Goal: Contribute content: Contribute content

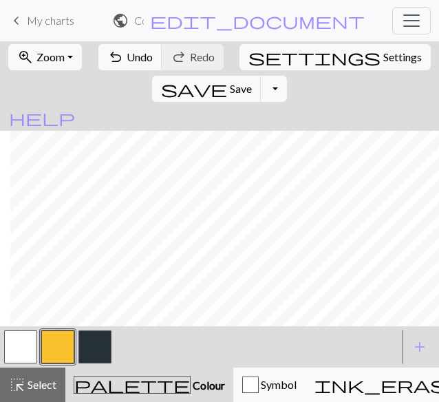
scroll to position [289, 156]
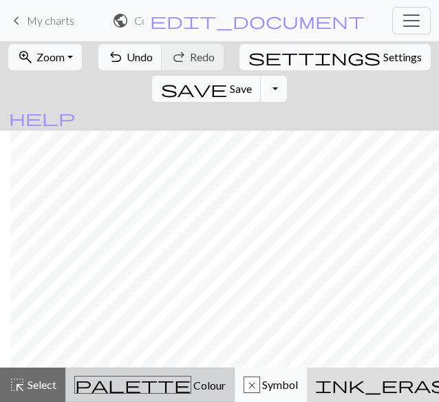
click at [191, 379] on span "Colour" at bounding box center [208, 385] width 34 height 13
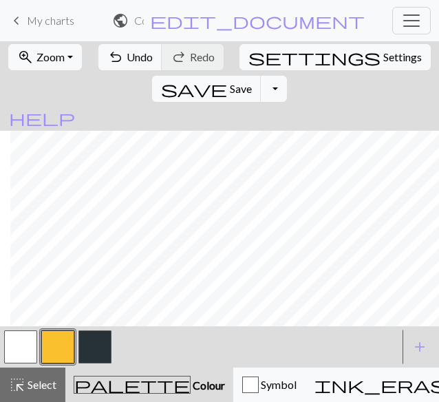
click at [62, 337] on button "button" at bounding box center [57, 347] width 33 height 33
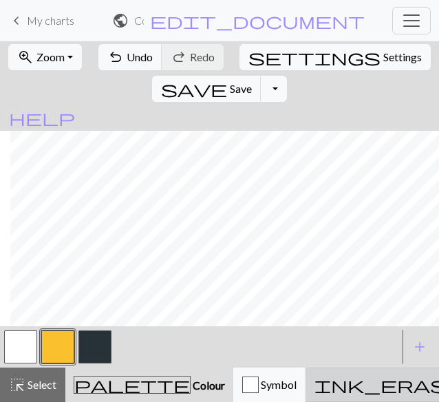
click at [306, 393] on button "ink_eraser Erase Erase" at bounding box center [411, 385] width 211 height 34
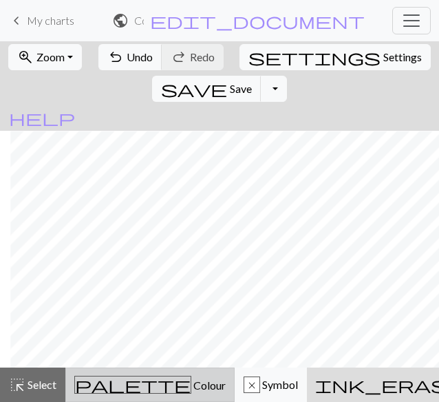
click at [89, 386] on span "palette" at bounding box center [133, 384] width 116 height 19
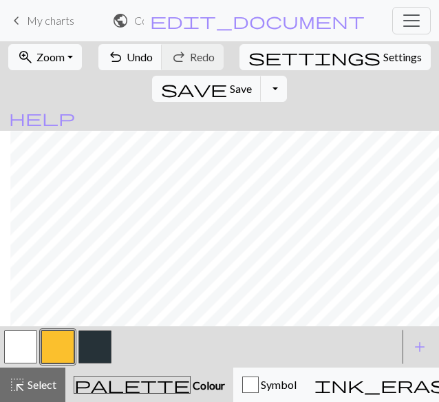
click at [52, 353] on button "button" at bounding box center [57, 347] width 33 height 33
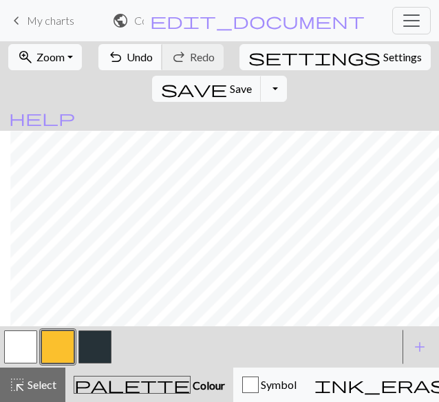
click at [139, 63] on span "Undo" at bounding box center [140, 56] width 26 height 13
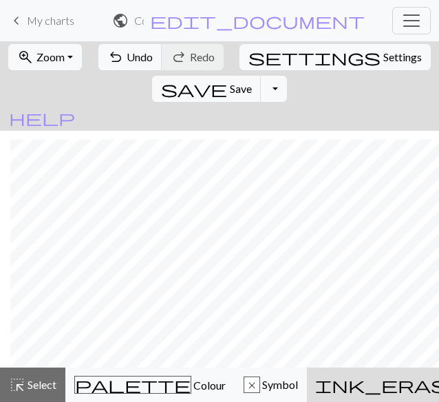
scroll to position [251, 156]
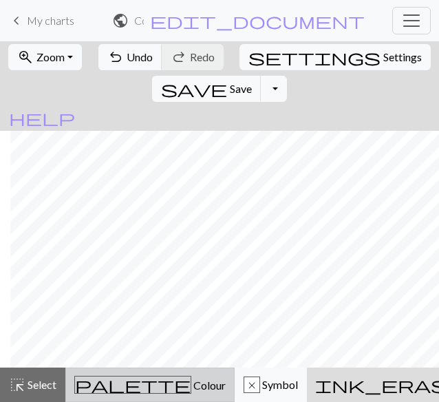
click at [69, 386] on button "palette Colour Colour" at bounding box center [149, 385] width 169 height 34
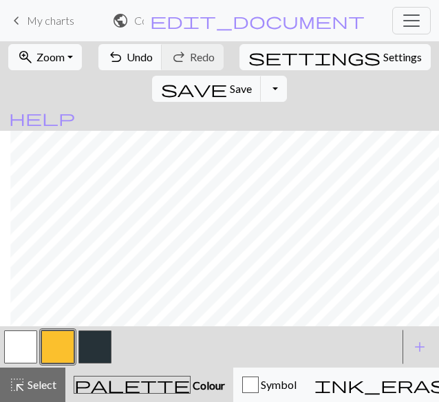
click at [61, 355] on button "button" at bounding box center [57, 347] width 33 height 33
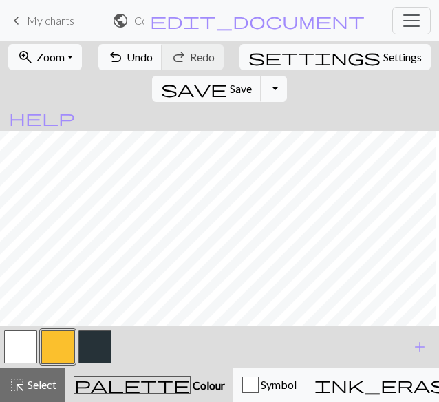
scroll to position [315, 21]
click at [92, 352] on button "button" at bounding box center [94, 347] width 33 height 33
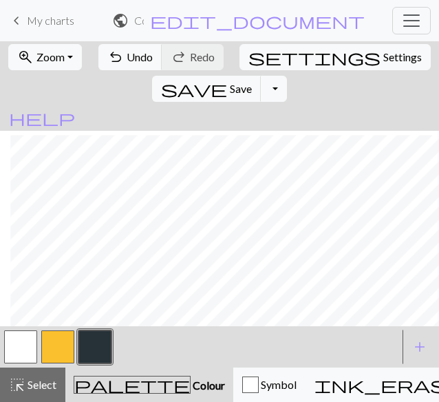
scroll to position [402, 156]
click at [66, 348] on button "button" at bounding box center [57, 347] width 33 height 33
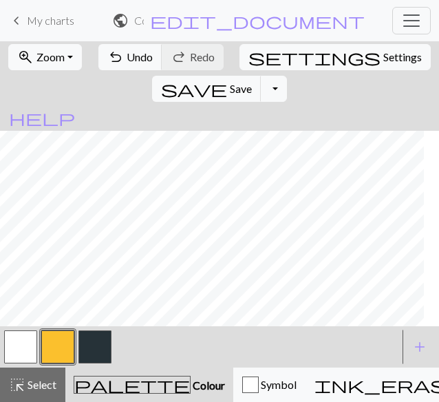
scroll to position [296, 0]
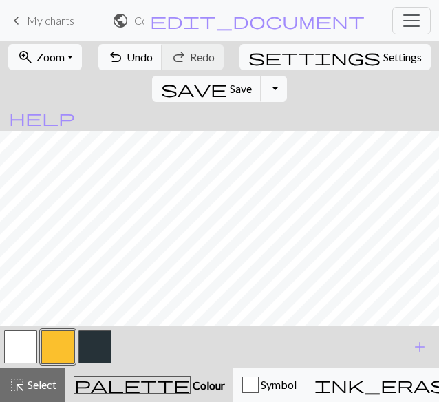
click at [66, 352] on button "button" at bounding box center [57, 347] width 33 height 33
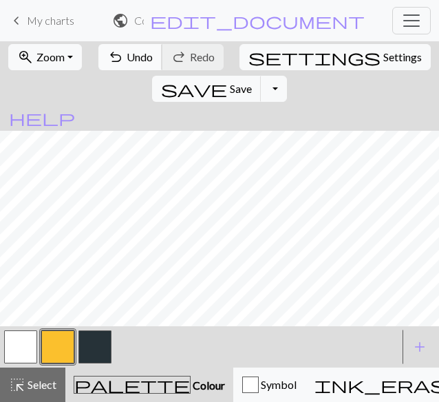
click at [127, 52] on span "Undo" at bounding box center [140, 56] width 26 height 13
click at [93, 354] on button "button" at bounding box center [94, 347] width 33 height 33
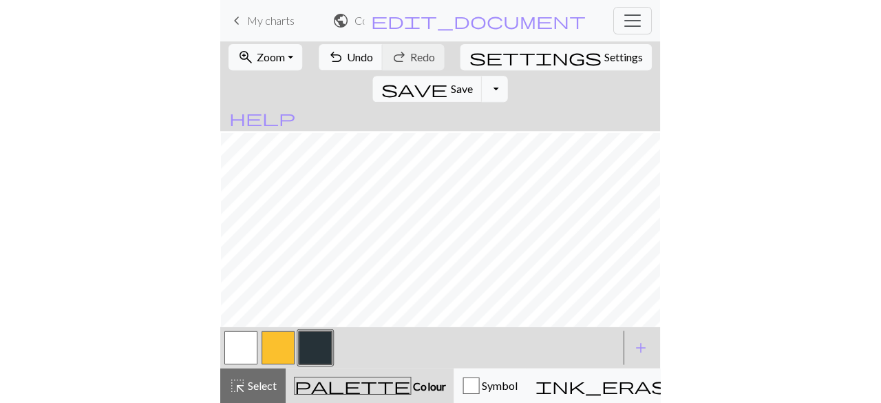
scroll to position [143, 114]
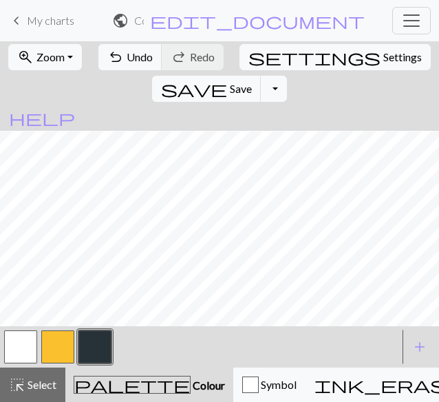
click at [48, 348] on button "button" at bounding box center [57, 347] width 33 height 33
click at [116, 50] on button "undo Undo Undo" at bounding box center [130, 57] width 64 height 26
click at [252, 82] on span "Save" at bounding box center [241, 88] width 22 height 13
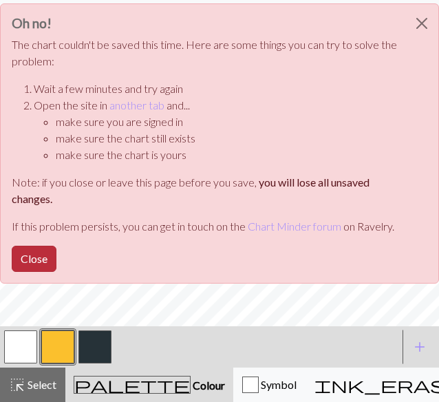
click at [41, 264] on button "Close" at bounding box center [34, 259] width 45 height 26
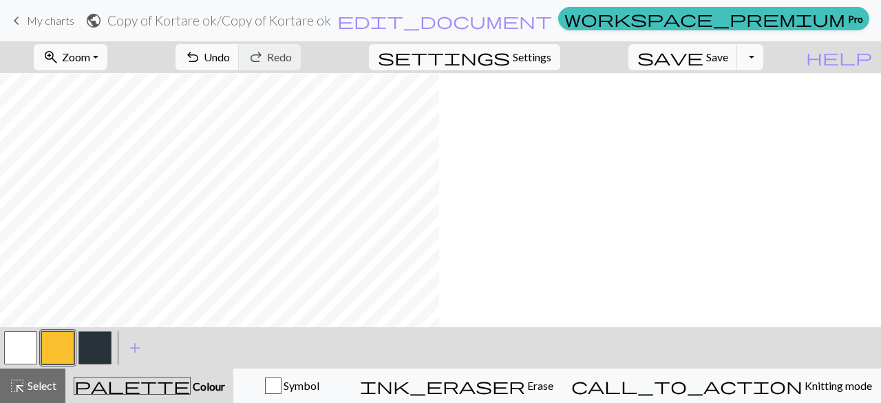
scroll to position [143, 0]
click at [439, 48] on button "save Save Save" at bounding box center [683, 57] width 109 height 26
click at [439, 57] on span "Save" at bounding box center [717, 56] width 22 height 13
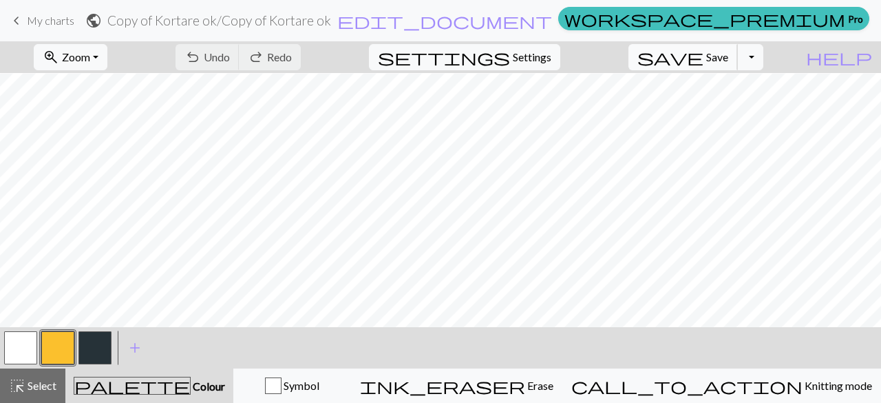
click at [439, 58] on span "Save" at bounding box center [717, 56] width 22 height 13
click at [439, 63] on button "Toggle Dropdown" at bounding box center [750, 57] width 26 height 26
click at [439, 110] on button "save_alt Download" at bounding box center [649, 109] width 227 height 22
click at [439, 60] on button "Toggle Dropdown" at bounding box center [750, 57] width 26 height 26
click at [439, 106] on button "save_alt Download" at bounding box center [649, 109] width 227 height 22
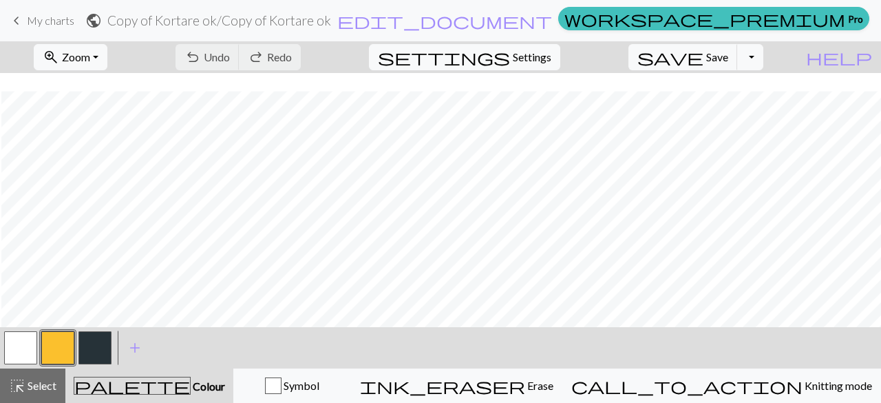
scroll to position [602, 1]
click at [30, 381] on span "Select" at bounding box center [40, 385] width 31 height 13
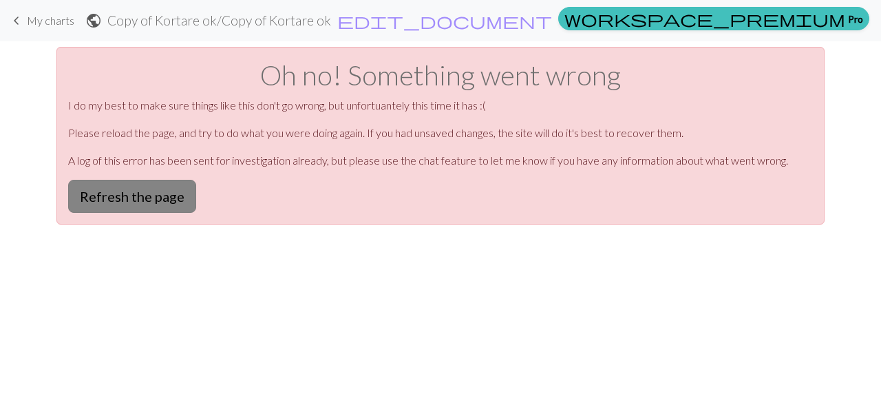
click at [143, 193] on button "Refresh the page" at bounding box center [132, 196] width 128 height 33
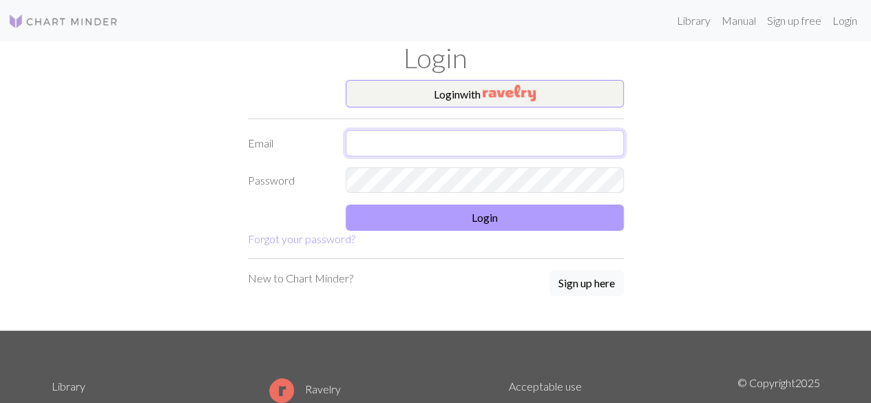
type input "sofianordin@gmail.com"
click at [465, 222] on button "Login" at bounding box center [485, 218] width 278 height 26
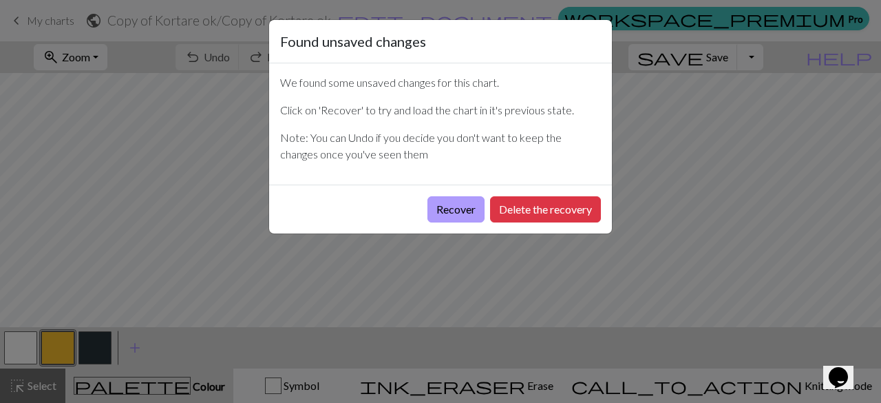
click at [463, 200] on button "Recover" at bounding box center [456, 209] width 57 height 26
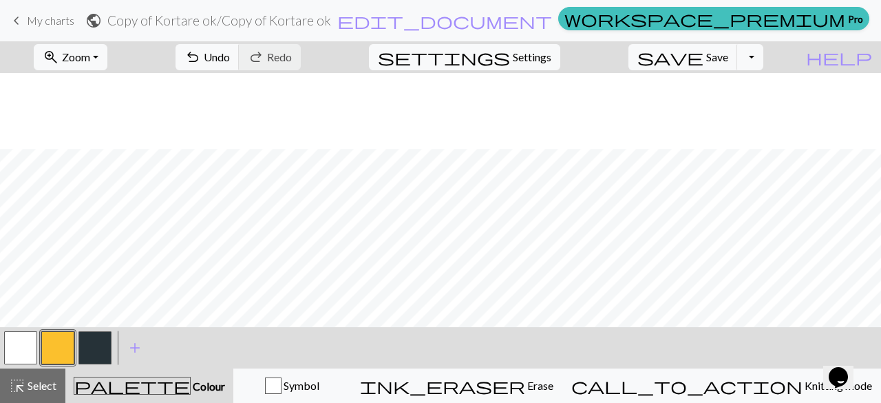
scroll to position [339, 0]
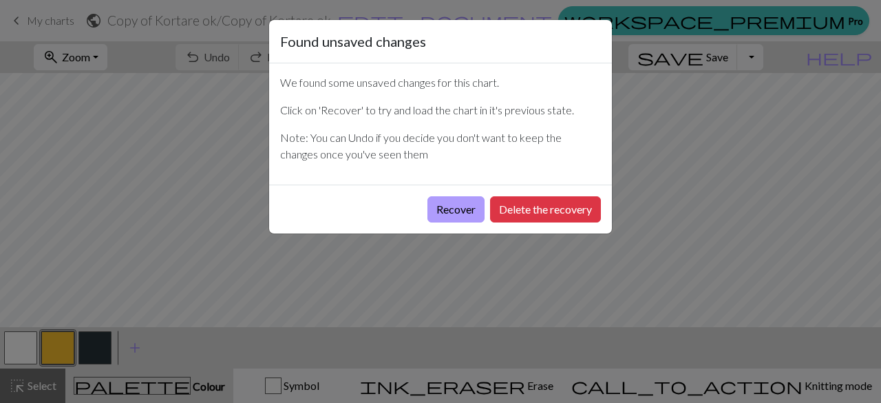
click at [449, 207] on button "Recover" at bounding box center [456, 209] width 57 height 26
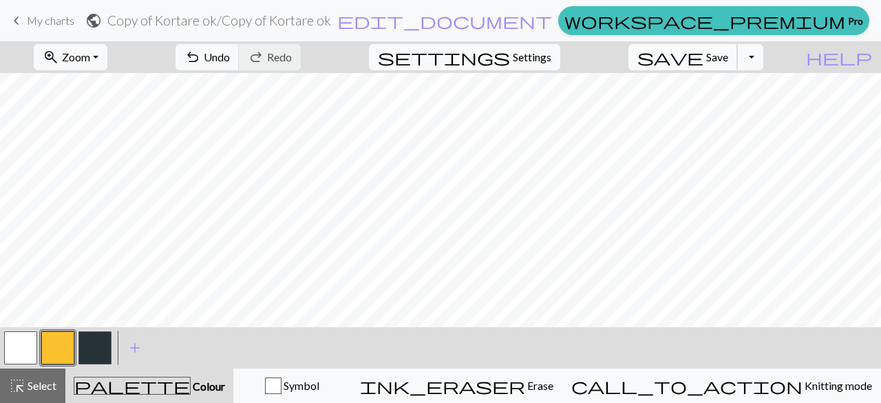
click at [729, 61] on span "Save" at bounding box center [717, 56] width 22 height 13
click at [32, 391] on span "Select" at bounding box center [40, 385] width 31 height 13
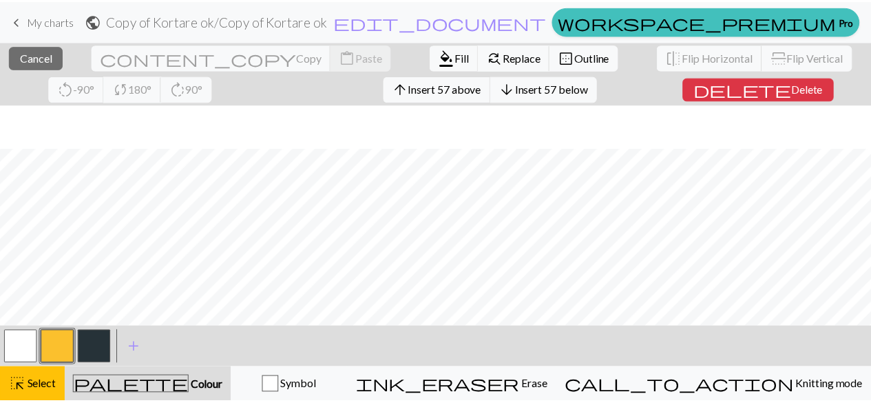
scroll to position [633, 0]
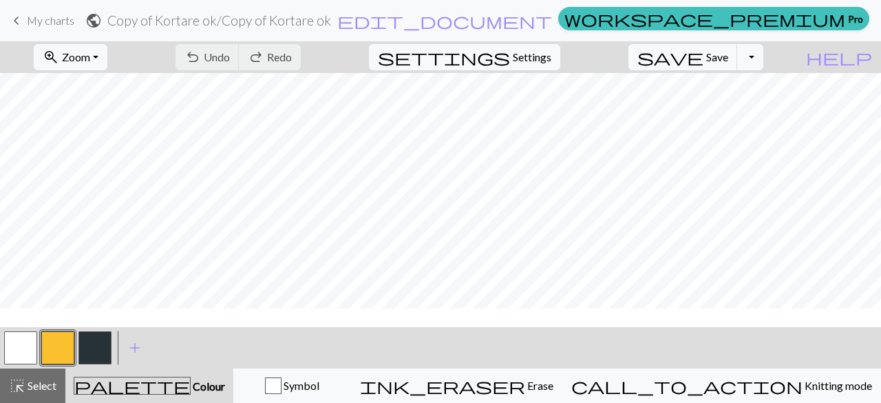
scroll to position [25, 0]
click at [12, 393] on span "highlight_alt" at bounding box center [17, 385] width 17 height 19
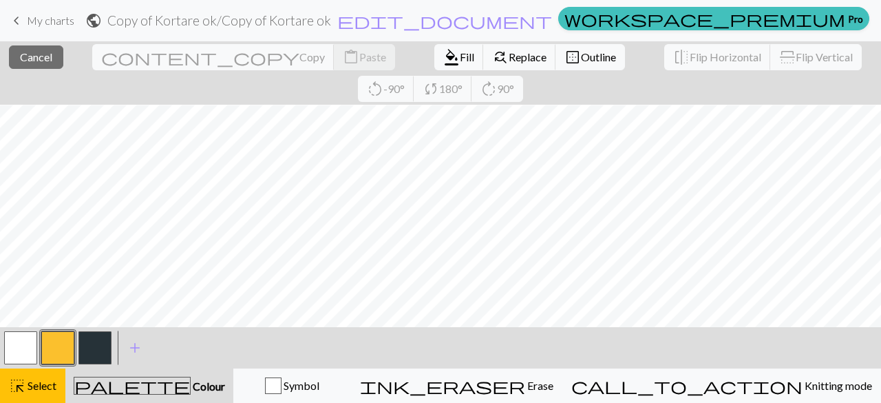
scroll to position [151, 0]
click at [32, 375] on button "highlight_alt Select Select" at bounding box center [32, 385] width 65 height 34
click at [32, 382] on span "Select" at bounding box center [40, 385] width 31 height 13
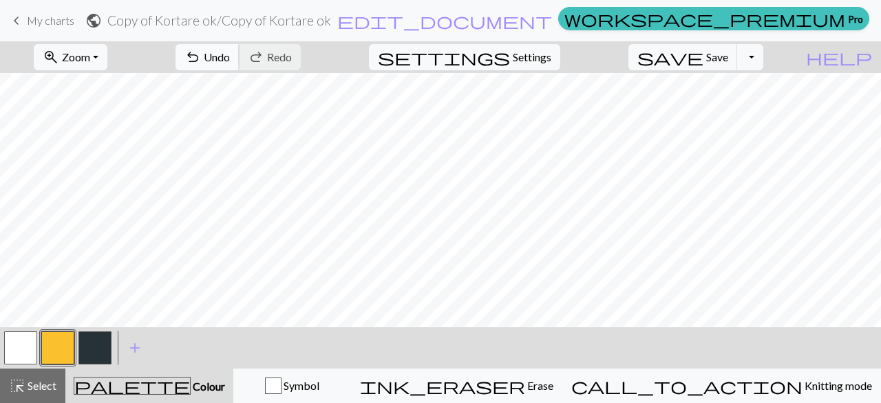
click at [230, 52] on span "Undo" at bounding box center [217, 56] width 26 height 13
click at [289, 52] on div "undo Undo Undo redo Redo Redo" at bounding box center [238, 57] width 146 height 32
click at [14, 390] on span "highlight_alt" at bounding box center [17, 385] width 17 height 19
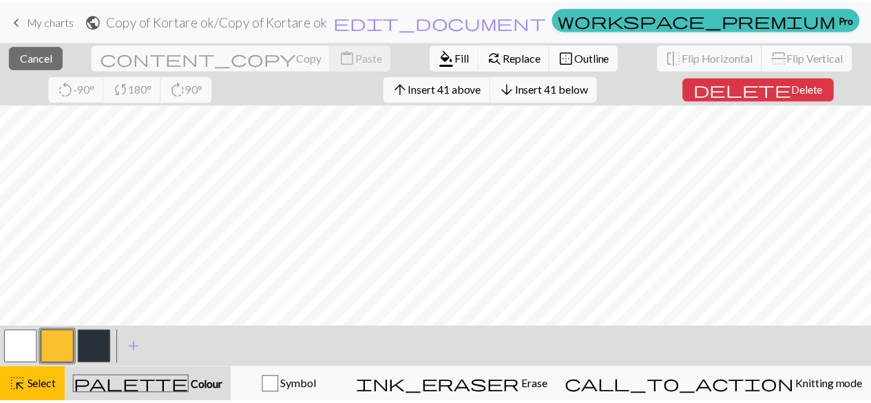
scroll to position [633, 0]
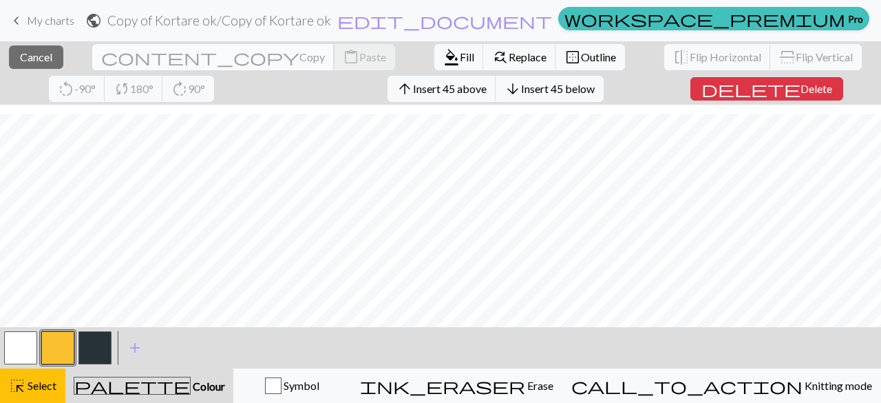
click at [300, 53] on span "Copy" at bounding box center [312, 56] width 25 height 13
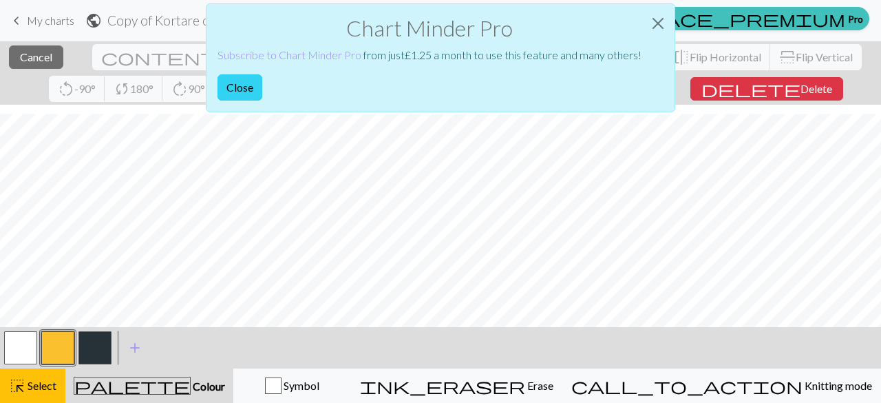
click at [238, 85] on button "Close" at bounding box center [240, 87] width 45 height 26
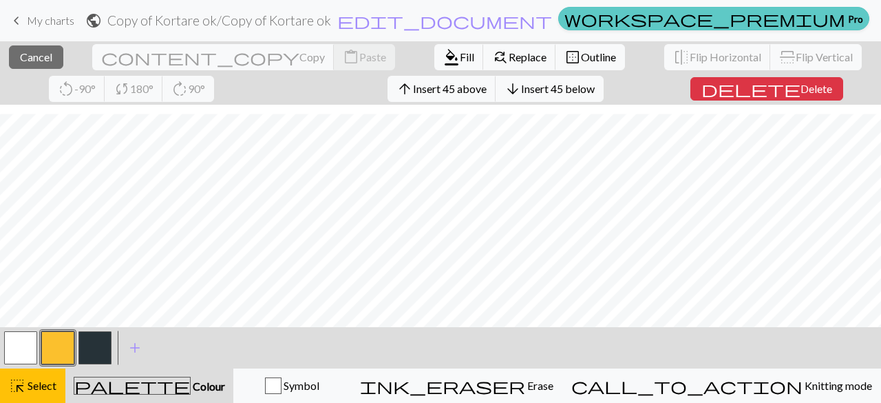
click at [607, 17] on link "workspace_premium Pro" at bounding box center [713, 18] width 311 height 23
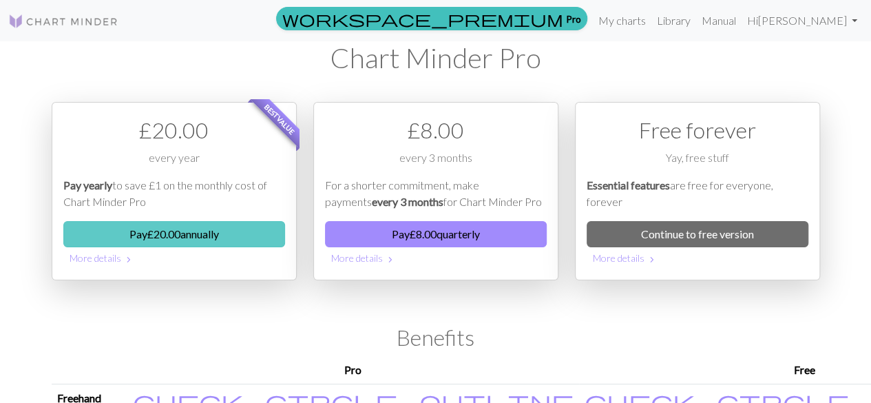
click at [213, 239] on button "Pay £ 20.00 annually" at bounding box center [174, 234] width 222 height 26
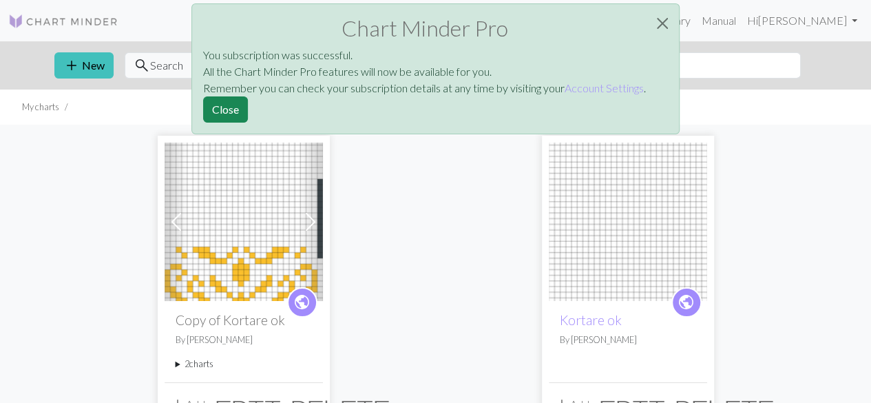
click at [467, 221] on div "Previous Next public Copy of Kortare ok By Sofia Nordin 2 charts Kortare ok del…" at bounding box center [435, 280] width 785 height 311
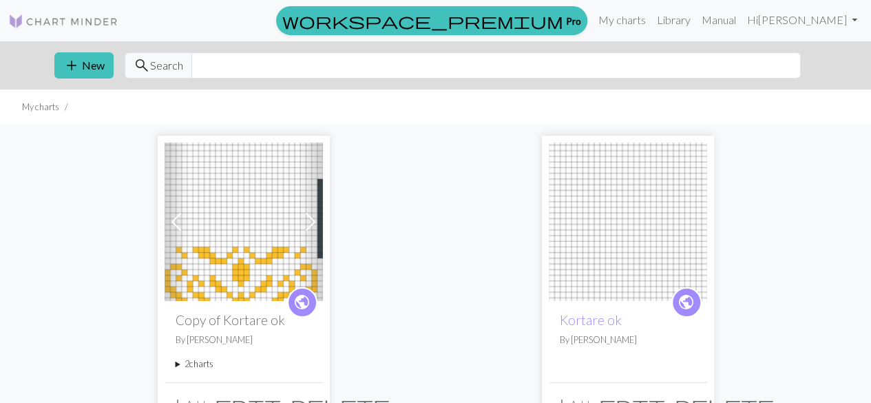
click at [623, 225] on img at bounding box center [628, 222] width 158 height 158
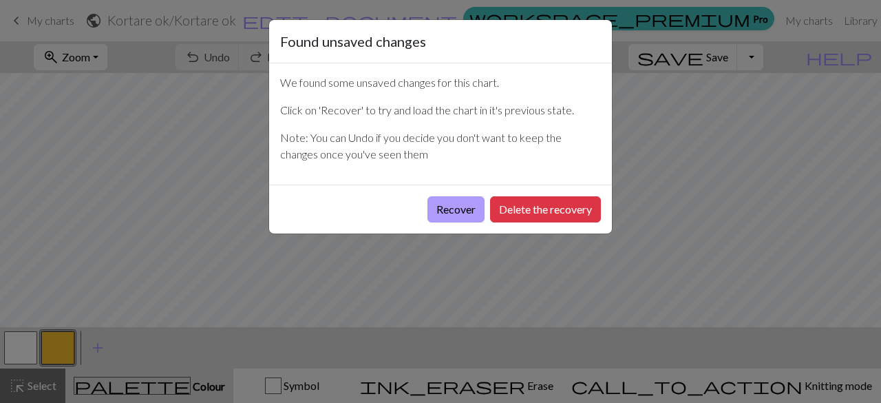
click at [476, 205] on button "Recover" at bounding box center [456, 209] width 57 height 26
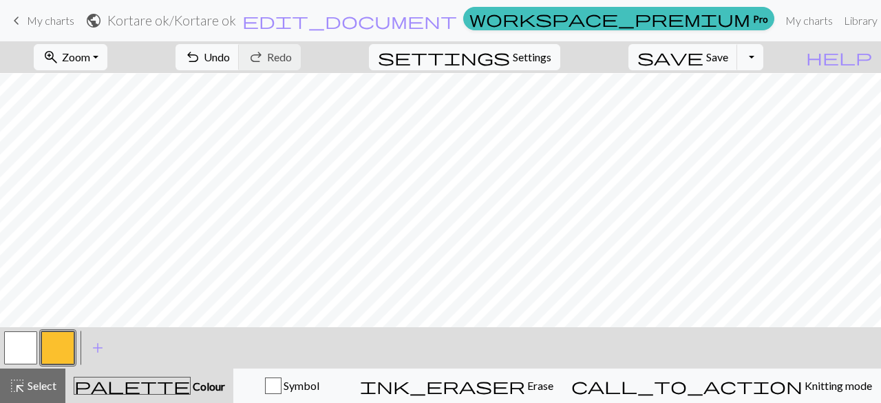
scroll to position [440, 0]
click at [780, 25] on link "My charts" at bounding box center [809, 21] width 59 height 28
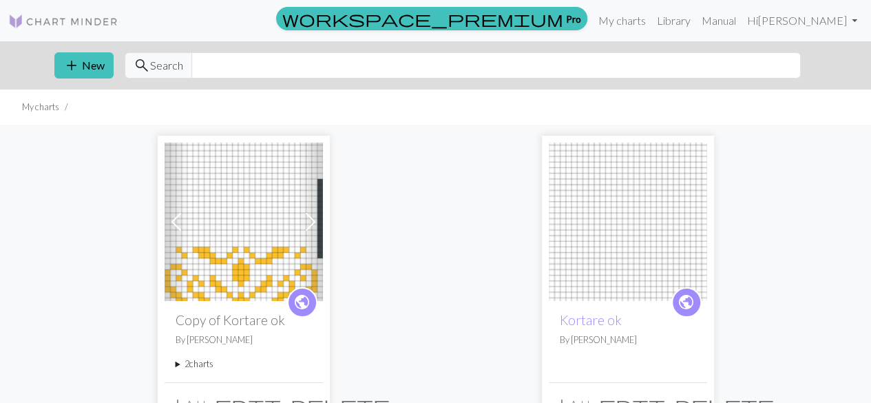
click at [613, 203] on img at bounding box center [628, 222] width 158 height 158
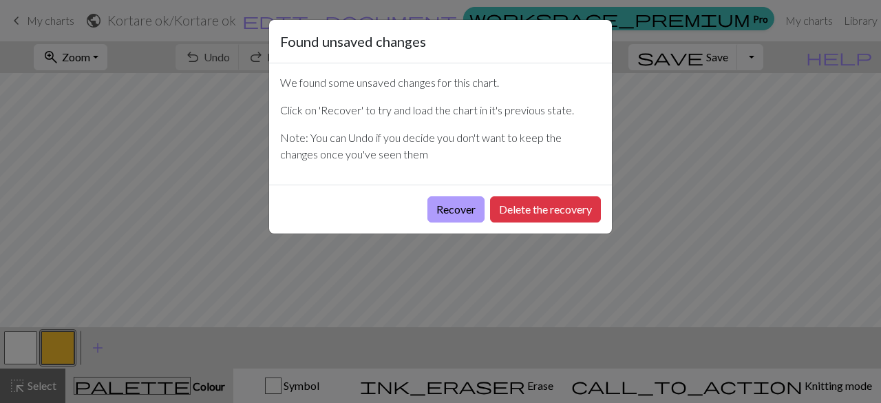
click at [449, 207] on button "Recover" at bounding box center [456, 209] width 57 height 26
click at [473, 211] on button "Recover" at bounding box center [456, 209] width 57 height 26
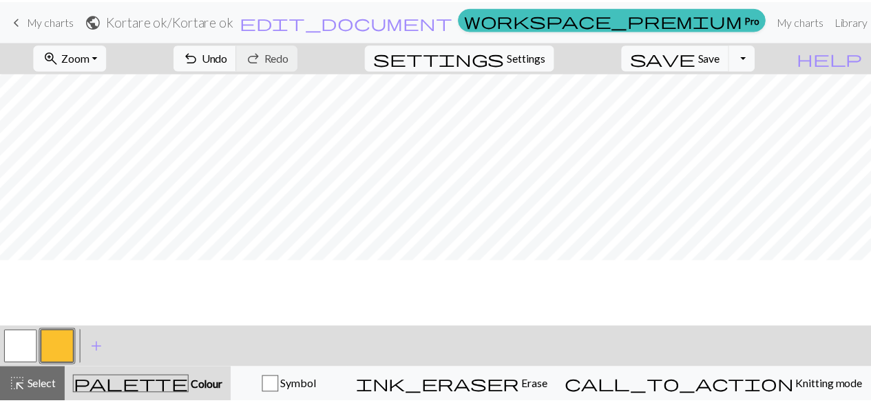
scroll to position [330, 0]
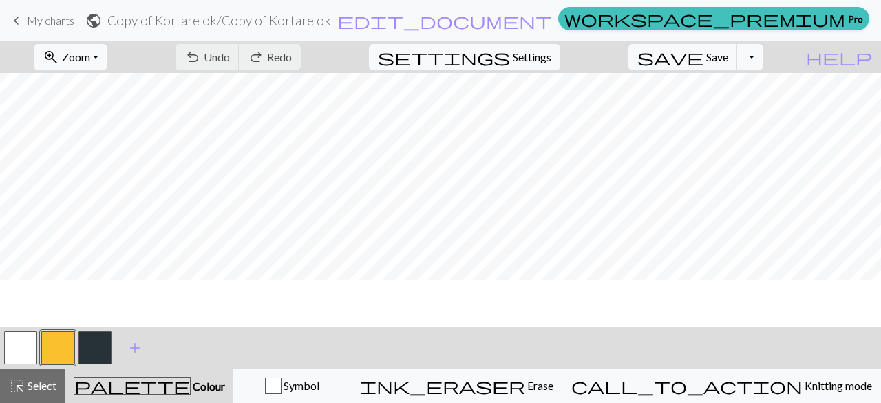
scroll to position [69, 0]
click at [729, 58] on span "Save" at bounding box center [717, 56] width 22 height 13
click at [41, 379] on span "Select" at bounding box center [40, 385] width 31 height 13
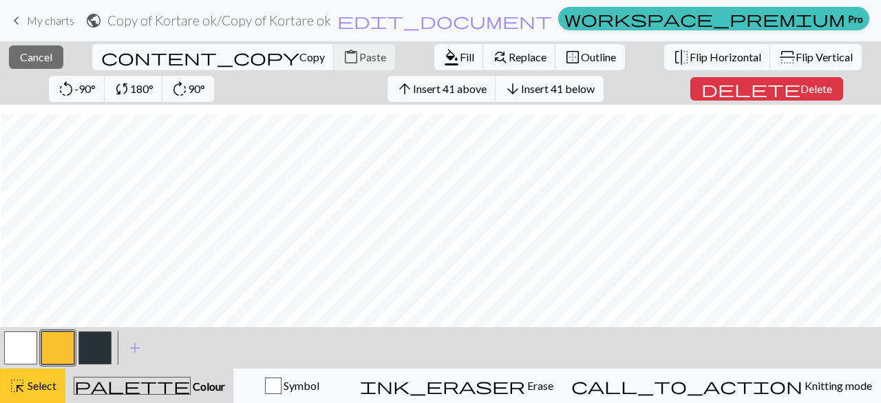
scroll to position [633, 0]
click at [121, 63] on button "content_copy Copy" at bounding box center [213, 57] width 242 height 26
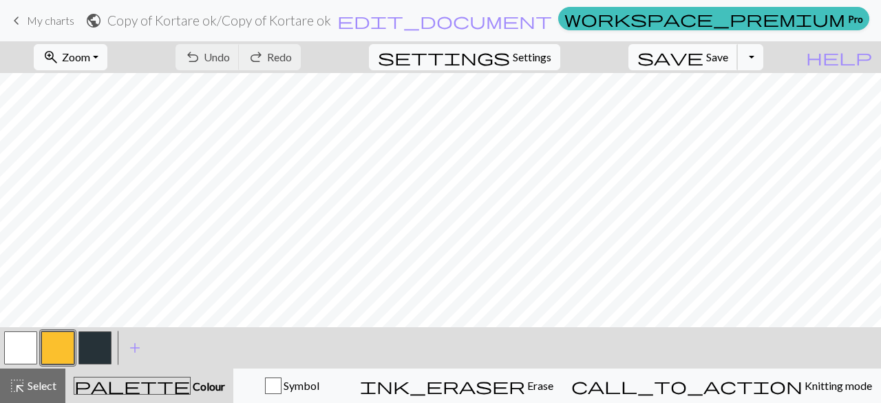
click at [738, 68] on button "save Save Save" at bounding box center [683, 57] width 109 height 26
click at [729, 58] on span "Save" at bounding box center [717, 56] width 22 height 13
click at [764, 59] on button "Toggle Dropdown" at bounding box center [750, 57] width 26 height 26
click at [722, 112] on button "save_alt Download" at bounding box center [649, 109] width 227 height 22
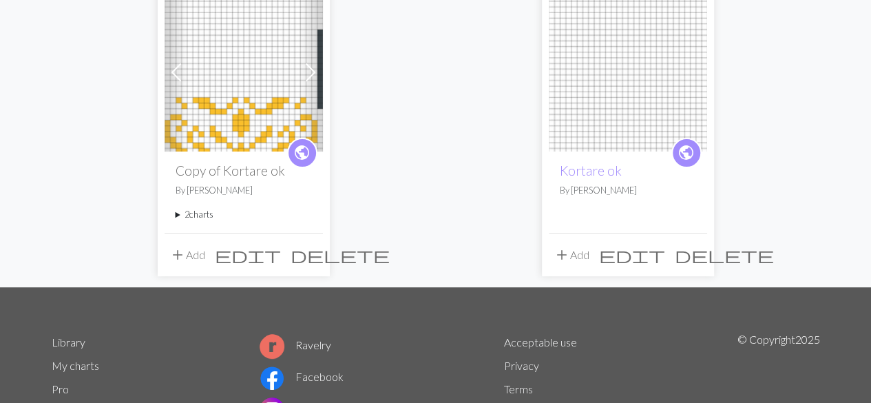
scroll to position [136, 0]
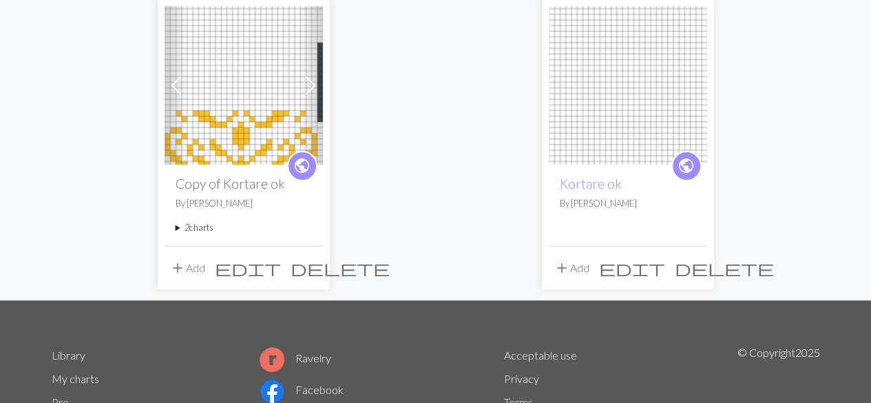
click at [206, 225] on summary "2 charts" at bounding box center [244, 227] width 136 height 13
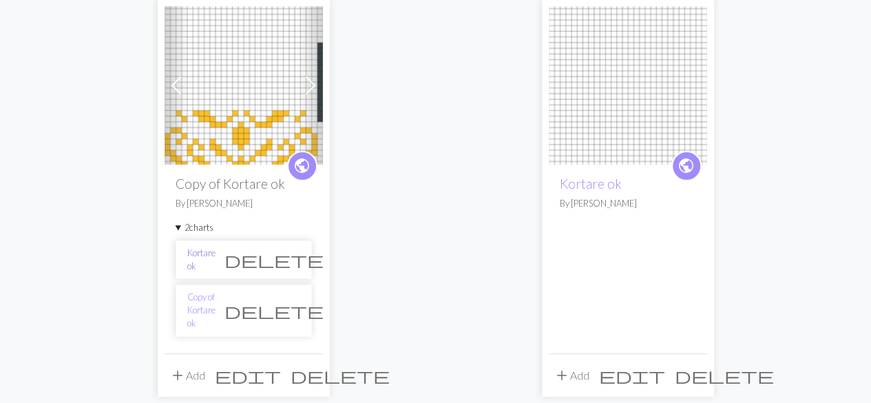
click at [216, 253] on link "Kortare ok" at bounding box center [201, 260] width 28 height 26
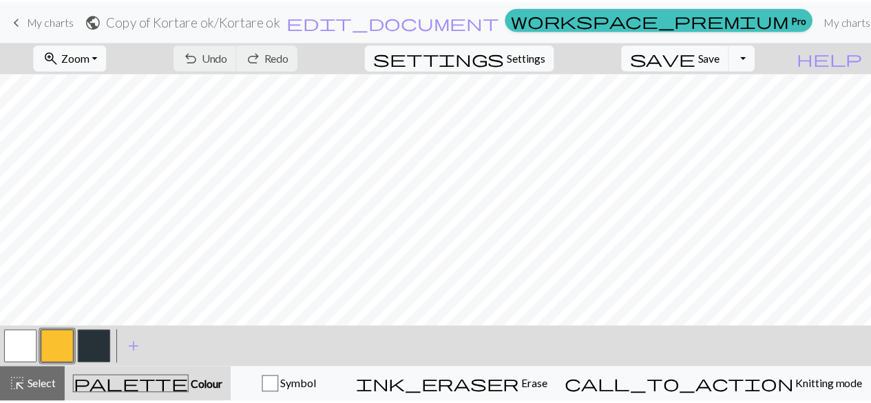
scroll to position [457, 0]
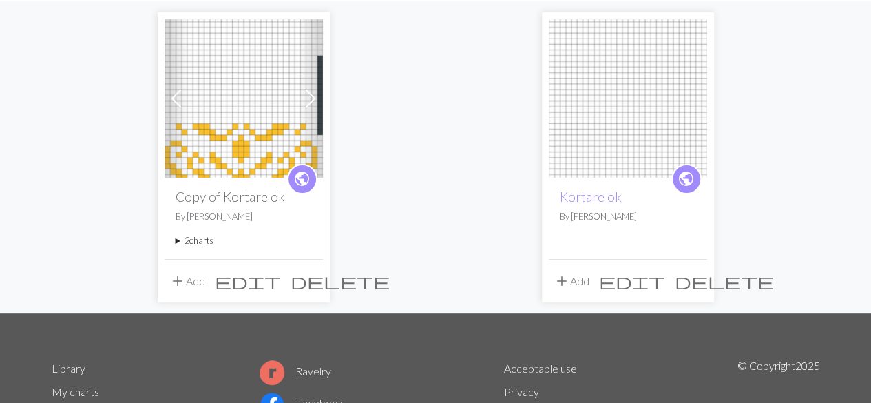
scroll to position [124, 0]
click at [202, 244] on summary "2 charts" at bounding box center [244, 239] width 136 height 13
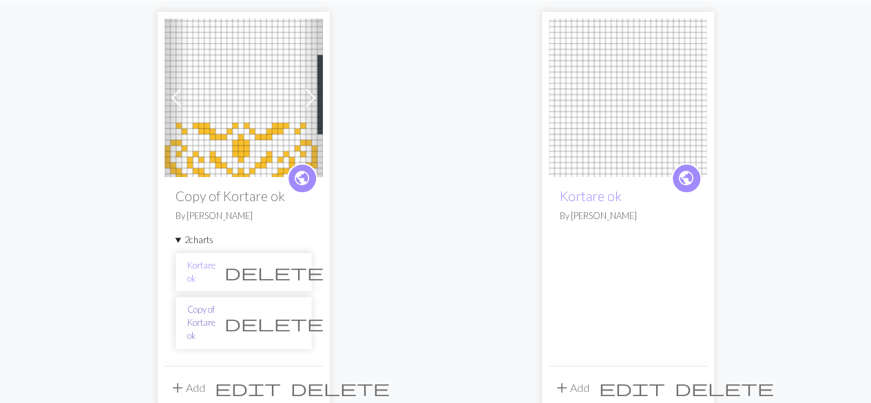
click at [216, 313] on link "Copy of Kortare ok" at bounding box center [201, 323] width 28 height 40
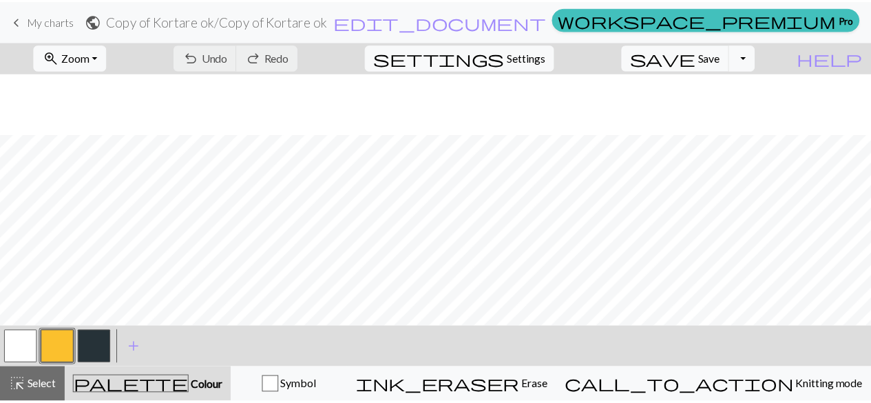
scroll to position [216, 0]
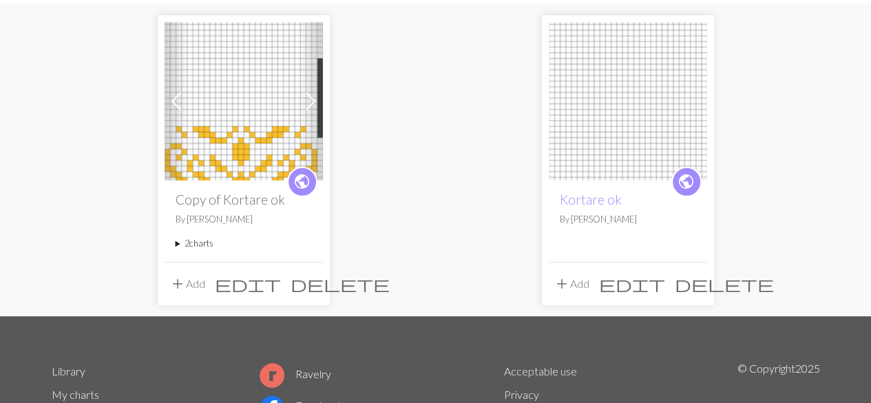
scroll to position [124, 0]
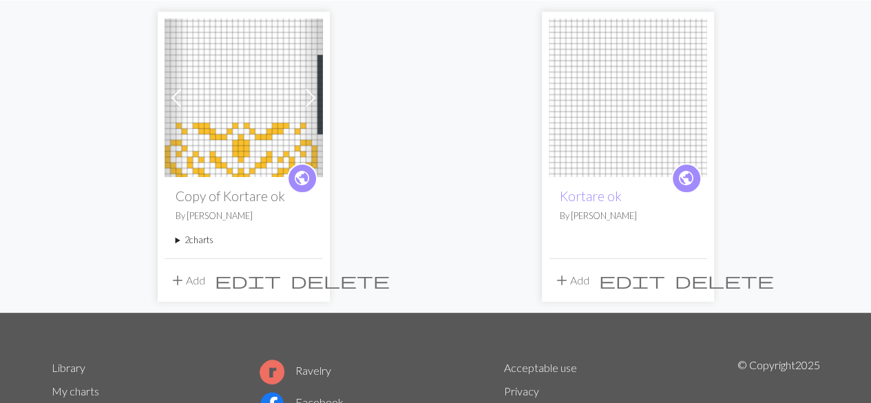
click at [224, 239] on summary "2 charts" at bounding box center [244, 239] width 136 height 13
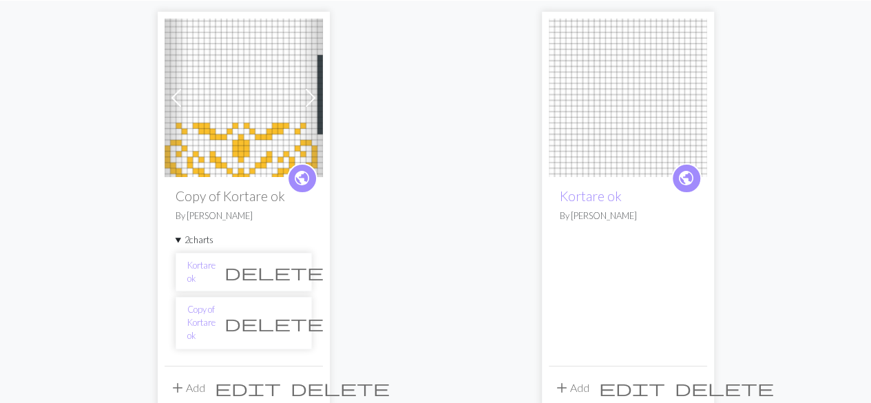
click at [289, 273] on span "delete" at bounding box center [273, 271] width 99 height 19
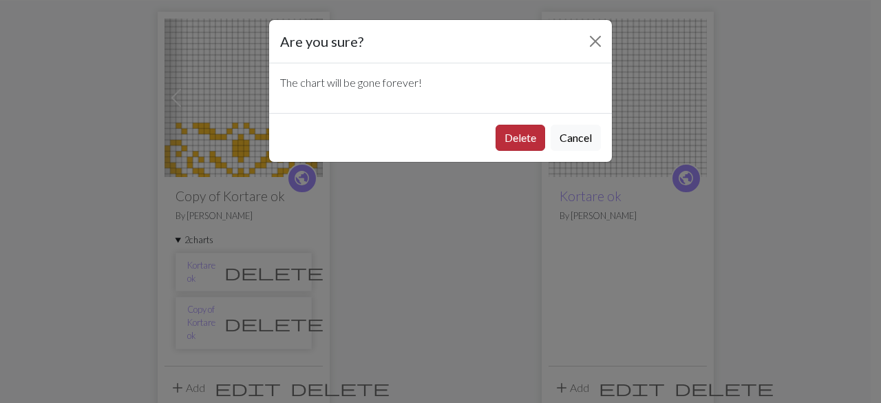
click at [509, 142] on button "Delete" at bounding box center [521, 138] width 50 height 26
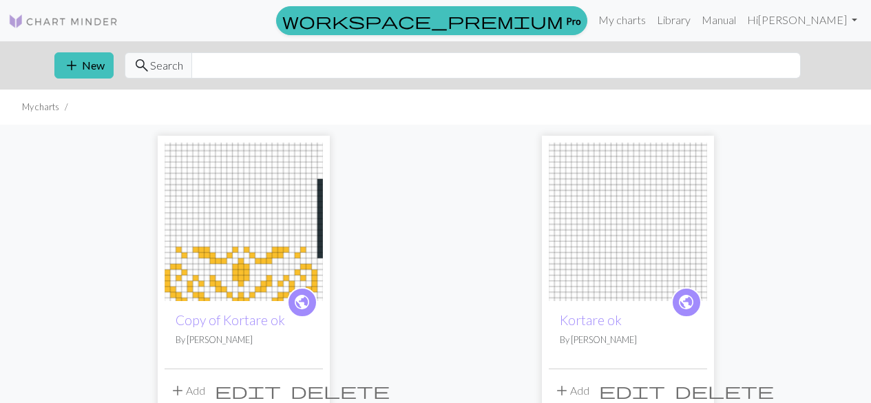
scroll to position [124, 0]
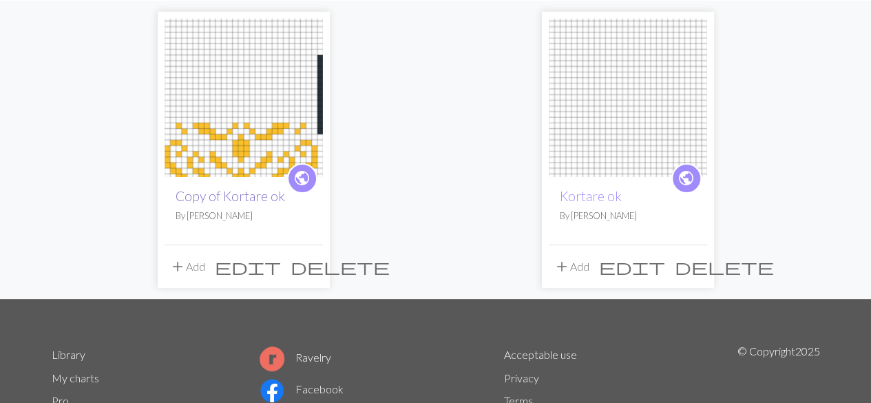
click at [260, 195] on link "Copy of Kortare ok" at bounding box center [230, 196] width 109 height 16
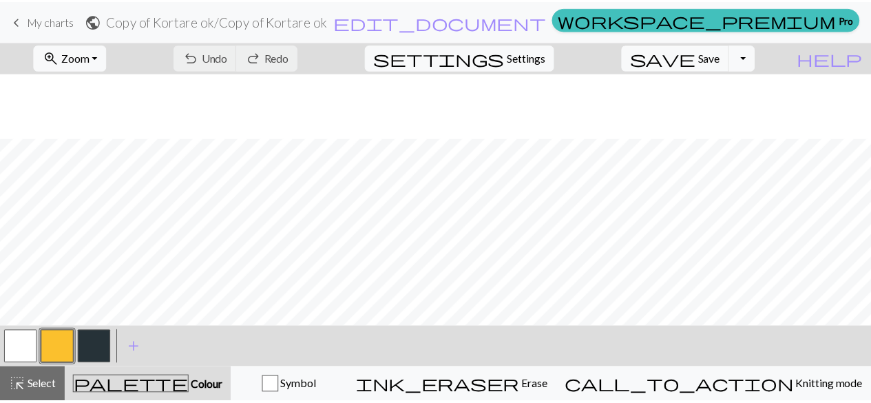
scroll to position [262, 0]
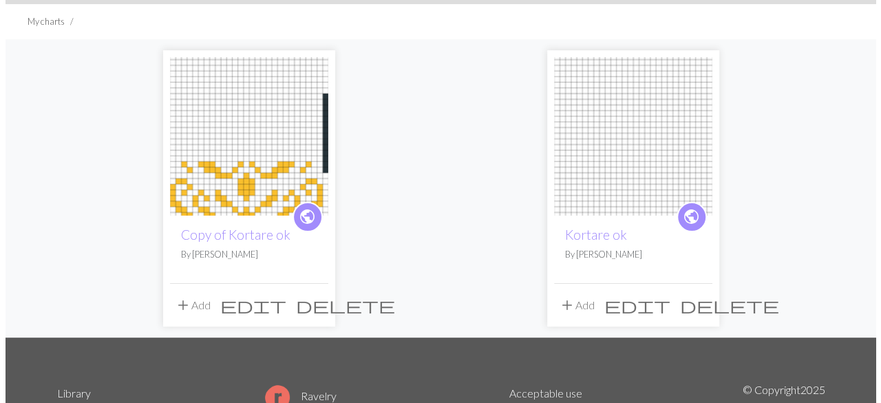
scroll to position [83, 0]
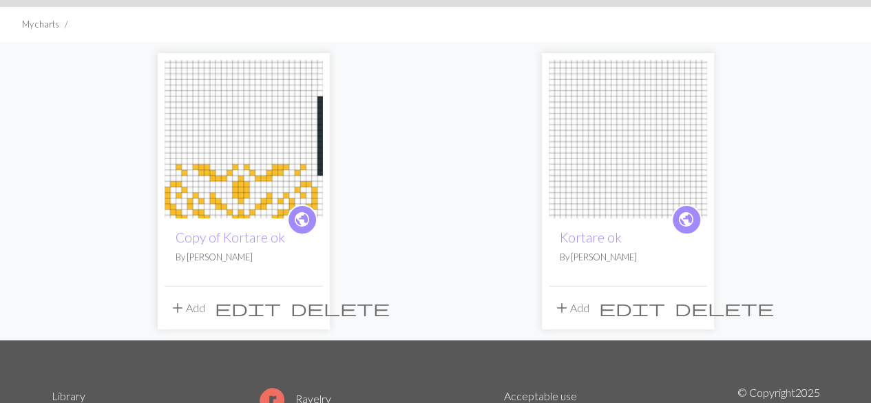
click at [565, 308] on span "add" at bounding box center [562, 307] width 17 height 19
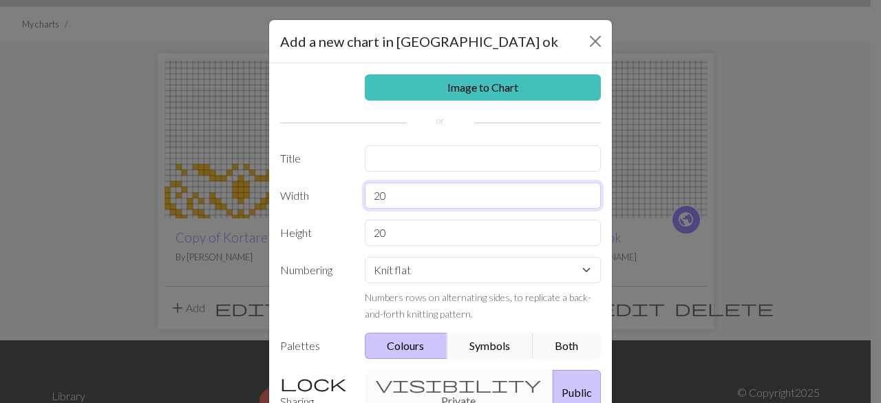
drag, startPoint x: 399, startPoint y: 193, endPoint x: 336, endPoint y: 189, distance: 63.4
click at [336, 189] on div "Width 20" at bounding box center [440, 195] width 337 height 26
type input "28"
drag, startPoint x: 386, startPoint y: 233, endPoint x: 343, endPoint y: 235, distance: 43.4
click at [343, 235] on div "Height 20" at bounding box center [440, 233] width 337 height 26
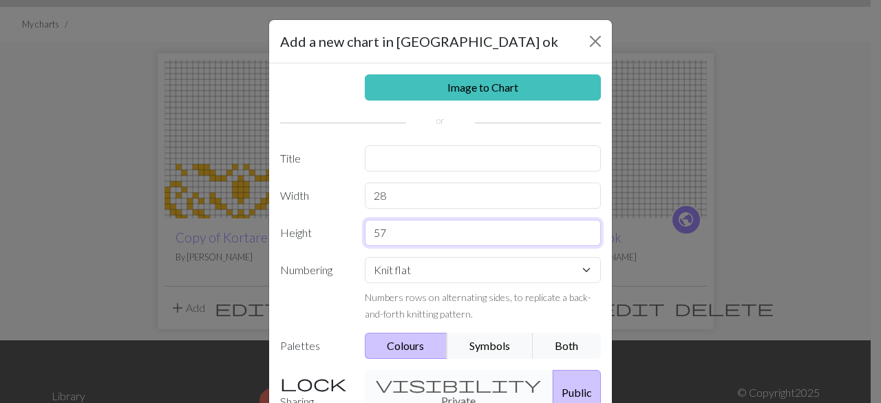
type input "57"
click at [424, 385] on div "visibility Private Public" at bounding box center [483, 392] width 253 height 45
click at [295, 380] on label "Sharing" at bounding box center [314, 392] width 85 height 45
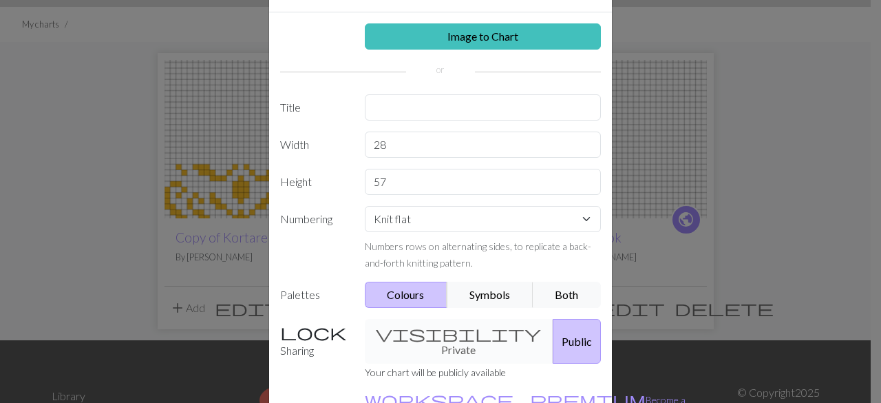
scroll to position [55, 0]
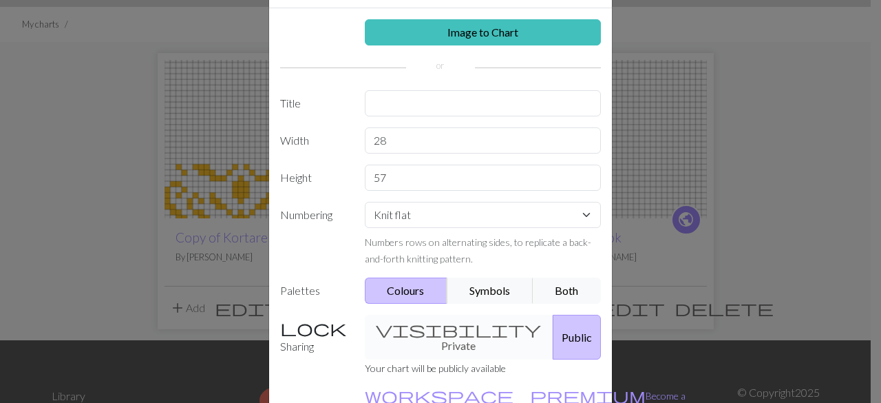
click at [444, 317] on div "visibility Private Public" at bounding box center [483, 337] width 253 height 45
click at [420, 326] on div "visibility Private Public" at bounding box center [483, 337] width 253 height 45
click at [430, 390] on link "workspace_premium Become a Pro user" at bounding box center [525, 404] width 321 height 28
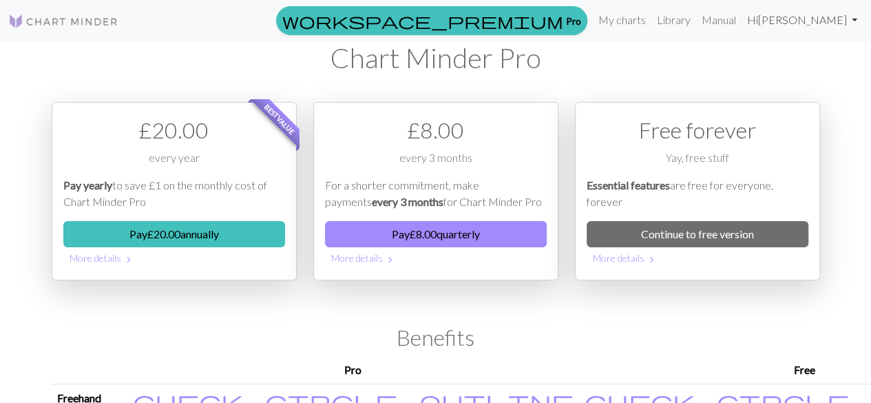
click at [808, 21] on link "Hi [PERSON_NAME]" at bounding box center [802, 20] width 121 height 28
click at [789, 65] on link "Account settings" at bounding box center [806, 59] width 89 height 28
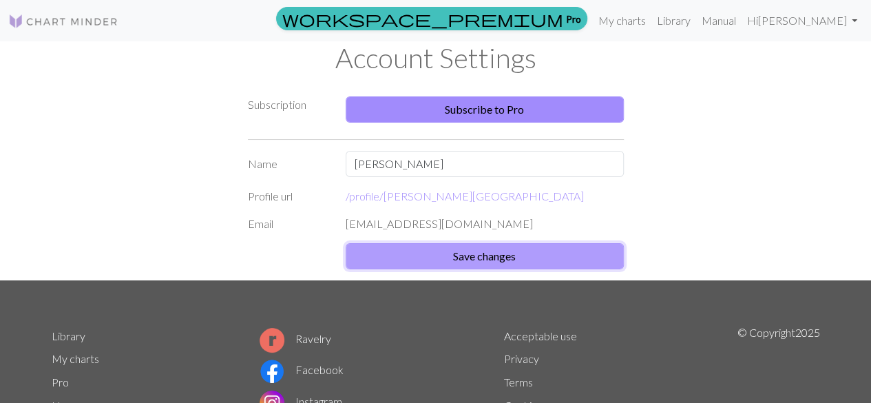
click at [467, 251] on button "Save changes" at bounding box center [485, 256] width 278 height 26
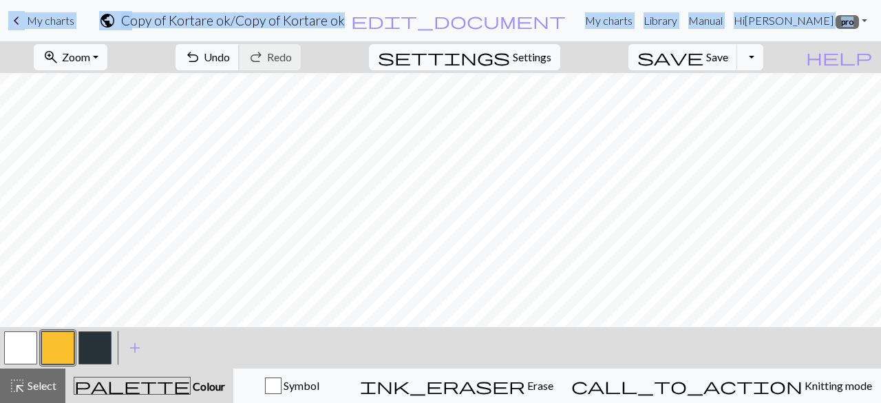
click at [201, 49] on span "undo" at bounding box center [193, 57] width 17 height 19
click at [32, 390] on span "Select" at bounding box center [40, 385] width 31 height 13
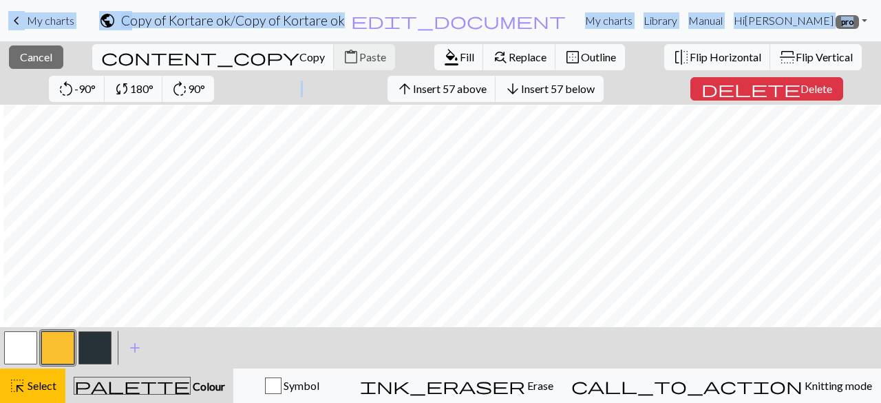
scroll to position [117, 3]
click at [34, 383] on span "Select" at bounding box center [40, 385] width 31 height 13
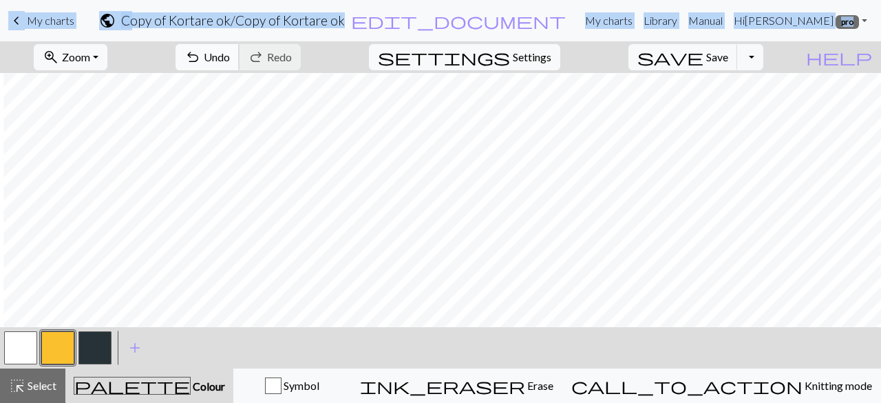
click at [240, 49] on button "undo Undo Undo" at bounding box center [208, 57] width 64 height 26
click at [284, 49] on div "undo Undo Undo redo Redo Redo" at bounding box center [238, 57] width 146 height 32
click at [230, 52] on span "Undo" at bounding box center [217, 56] width 26 height 13
click at [32, 392] on div "highlight_alt Select Select" at bounding box center [33, 385] width 48 height 17
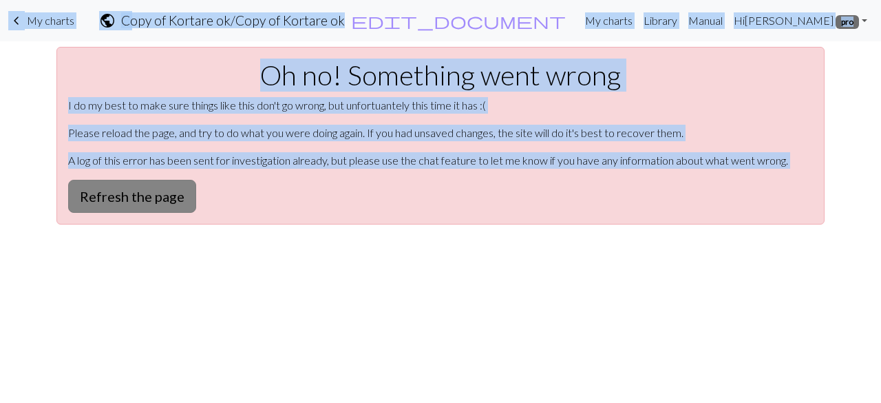
click at [154, 195] on button "Refresh the page" at bounding box center [132, 196] width 128 height 33
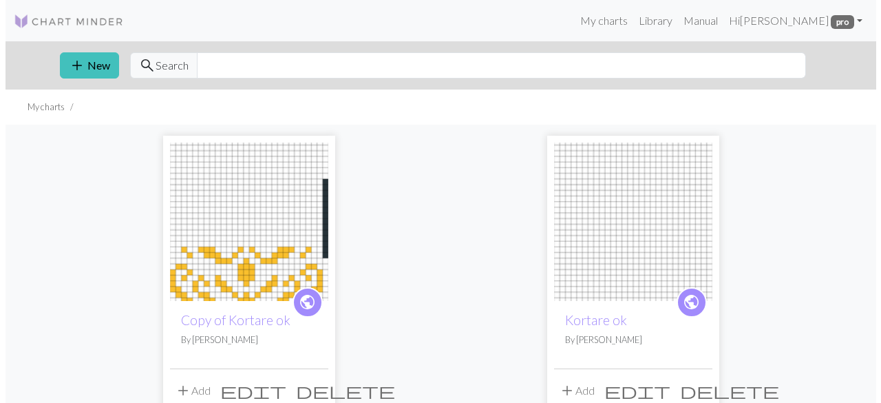
scroll to position [83, 0]
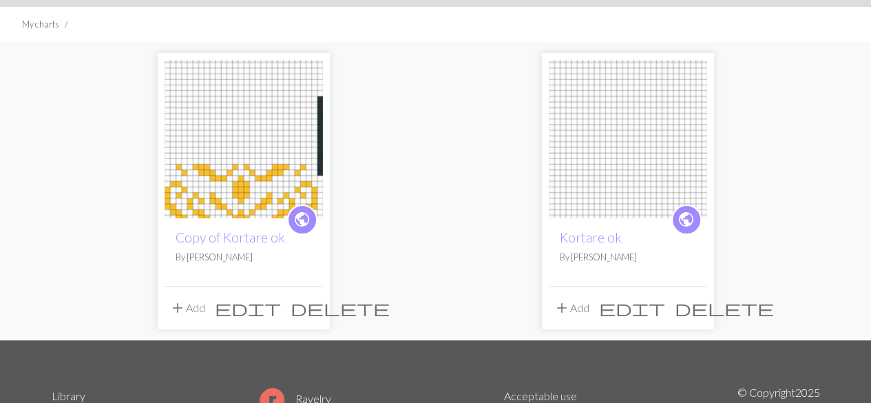
click at [591, 307] on button "add Add" at bounding box center [571, 308] width 45 height 26
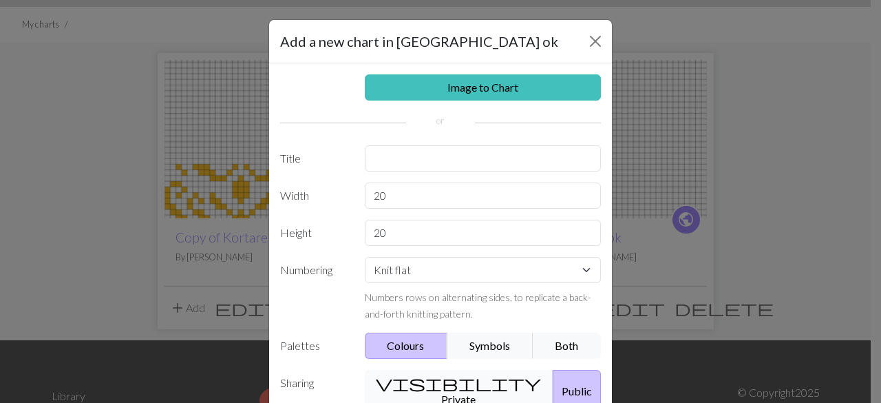
click at [438, 375] on button "visibility Private" at bounding box center [459, 391] width 189 height 43
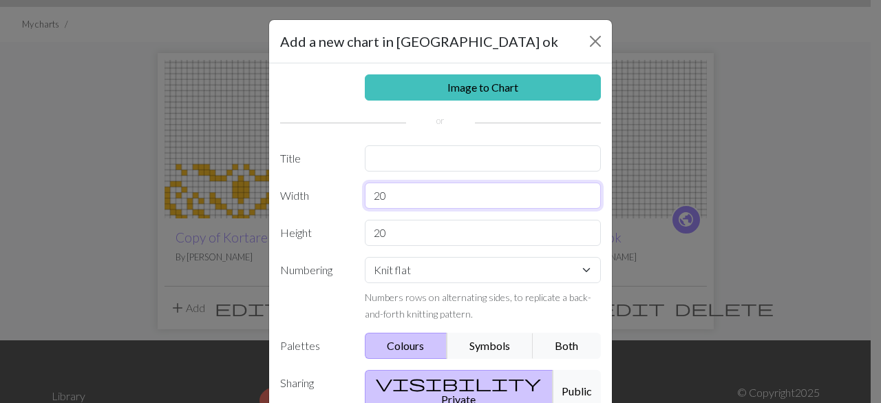
drag, startPoint x: 403, startPoint y: 200, endPoint x: 318, endPoint y: 187, distance: 85.8
click at [318, 187] on div "Width 20" at bounding box center [440, 195] width 337 height 26
type input "28"
drag, startPoint x: 391, startPoint y: 228, endPoint x: 309, endPoint y: 229, distance: 82.0
click at [309, 229] on div "Height 20" at bounding box center [440, 233] width 337 height 26
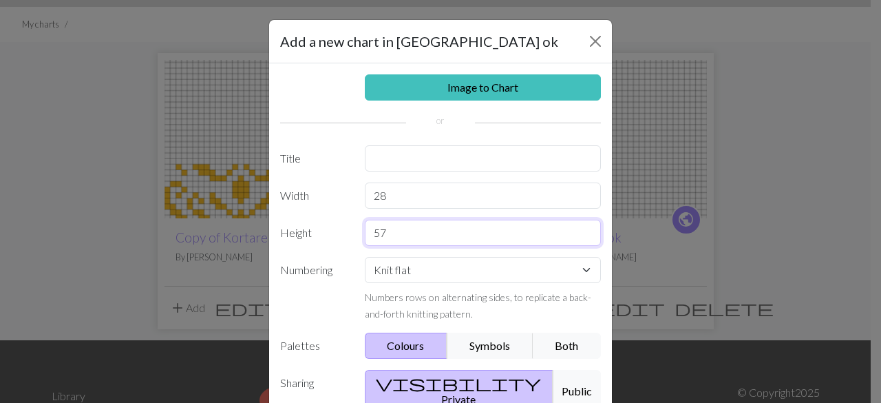
scroll to position [109, 0]
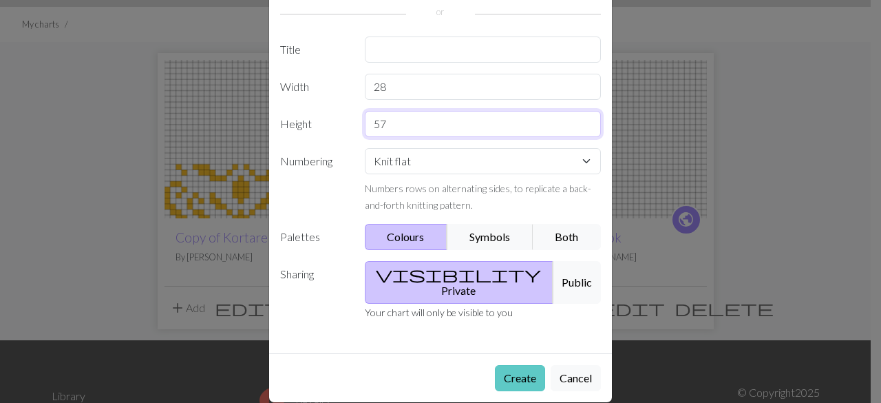
type input "57"
click at [519, 365] on button "Create" at bounding box center [520, 378] width 50 height 26
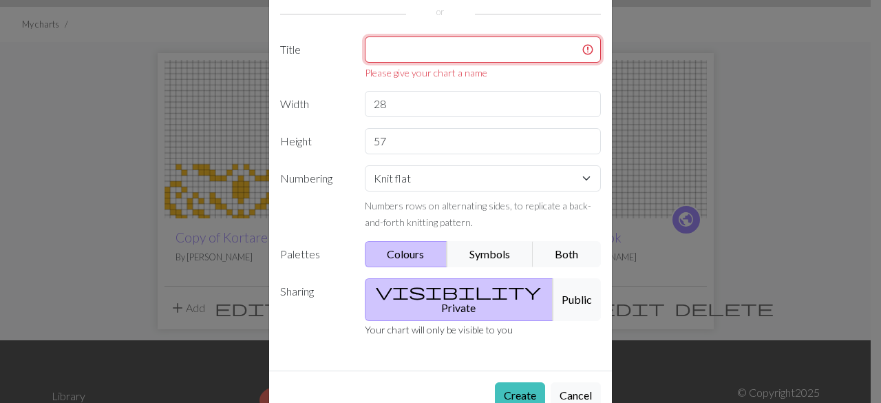
click at [416, 39] on input "text" at bounding box center [483, 49] width 237 height 26
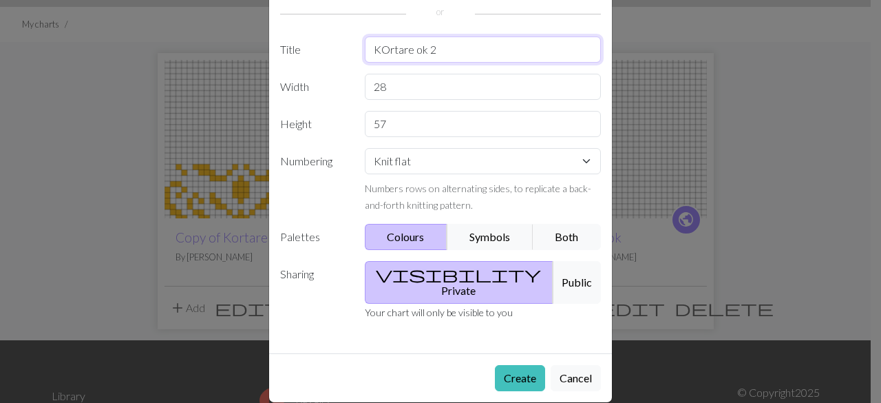
click at [379, 54] on input "KOrtare ok 2" at bounding box center [483, 49] width 237 height 26
type input "Kortare ok 2"
click at [514, 365] on button "Create" at bounding box center [520, 378] width 50 height 26
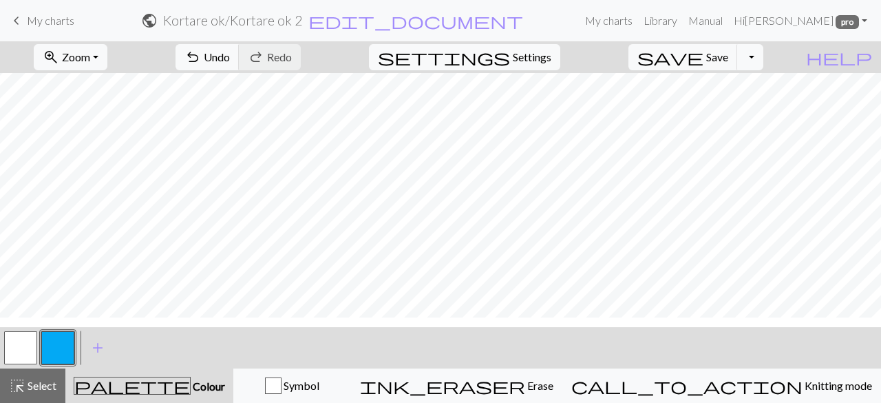
scroll to position [181, 0]
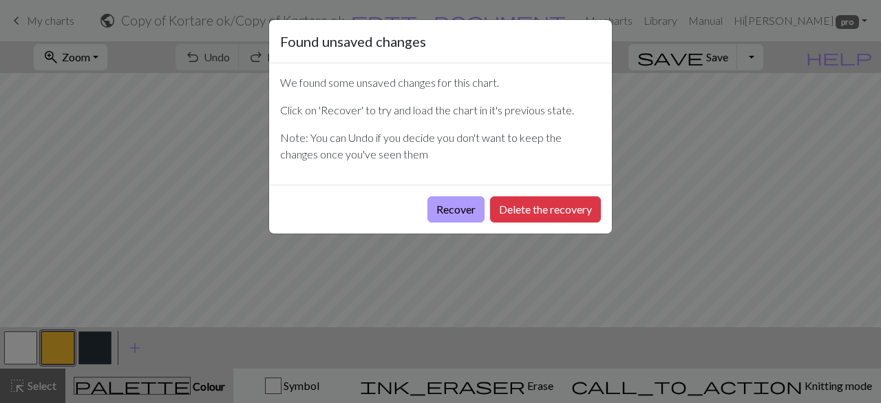
click at [462, 214] on button "Recover" at bounding box center [456, 209] width 57 height 26
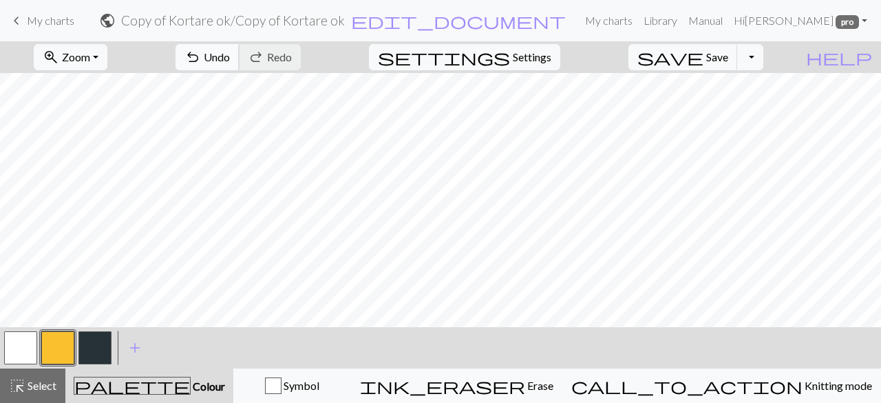
click at [240, 45] on button "undo Undo Undo" at bounding box center [208, 57] width 64 height 26
click at [37, 385] on span "Select" at bounding box center [40, 385] width 31 height 13
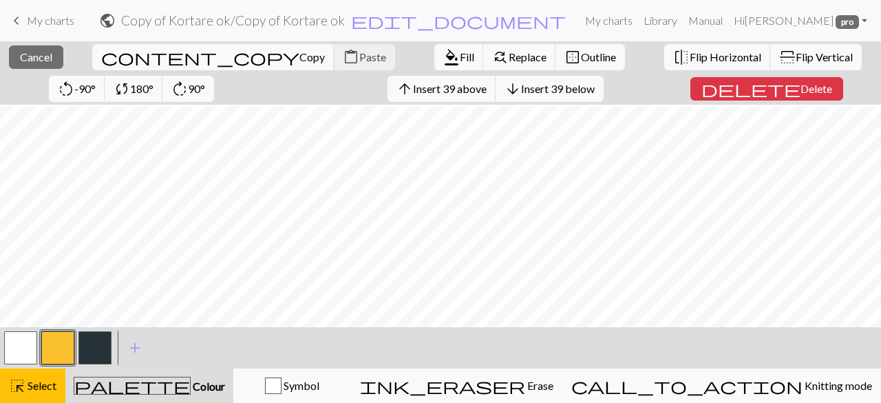
scroll to position [633, 0]
click at [300, 55] on span "Copy" at bounding box center [312, 56] width 25 height 13
click at [413, 90] on span "Insert 45 above" at bounding box center [450, 88] width 74 height 13
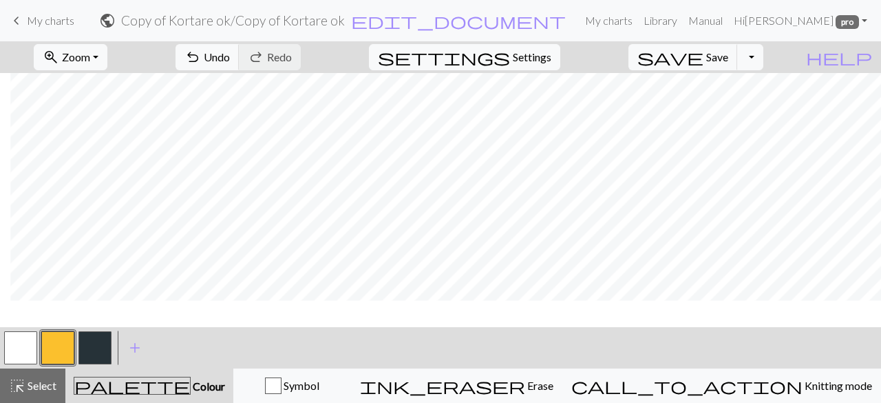
scroll to position [753, 10]
click at [27, 385] on span "Select" at bounding box center [40, 385] width 31 height 13
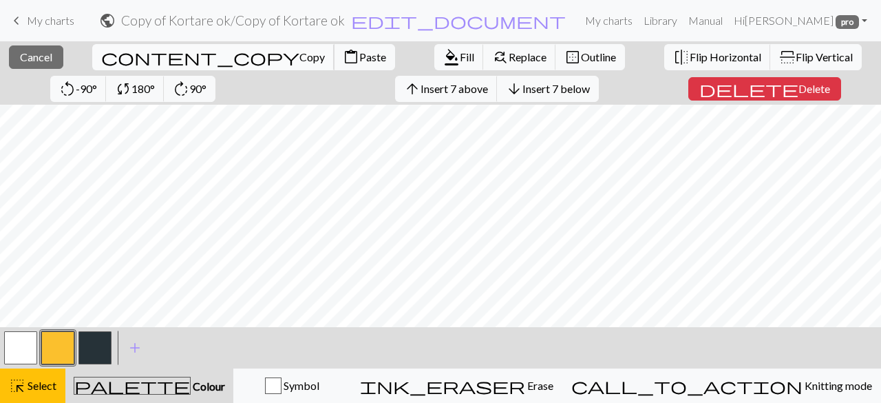
click at [300, 50] on span "Copy" at bounding box center [312, 56] width 25 height 13
click at [300, 59] on span "Copy" at bounding box center [312, 56] width 25 height 13
click at [176, 43] on div "content_copy Copy content_paste Paste" at bounding box center [244, 57] width 324 height 32
click at [334, 46] on button "content_paste Paste" at bounding box center [364, 57] width 61 height 26
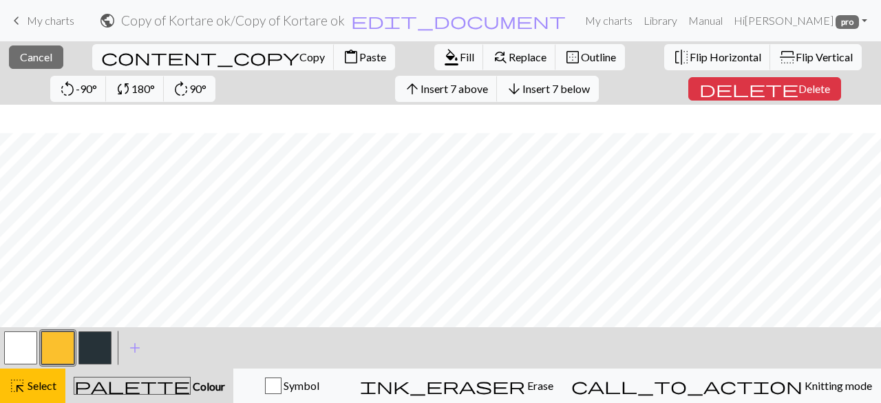
scroll to position [866, 0]
click at [36, 385] on span "Select" at bounding box center [40, 385] width 31 height 13
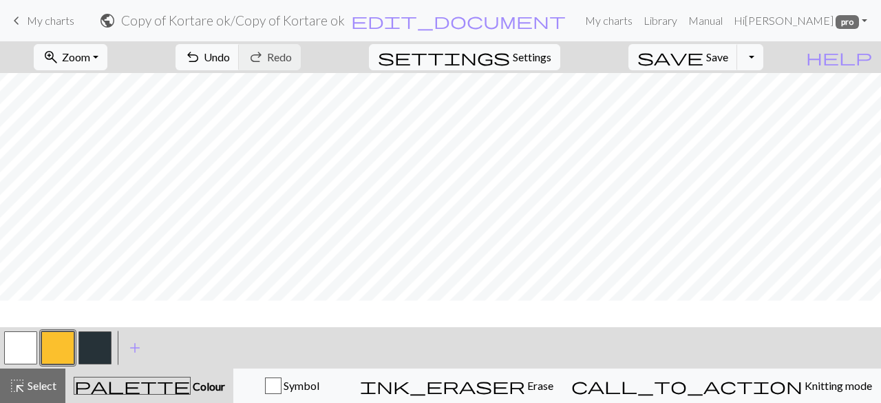
scroll to position [827, 0]
click at [240, 68] on button "undo Undo Undo" at bounding box center [208, 57] width 64 height 26
click at [22, 388] on span "highlight_alt" at bounding box center [17, 385] width 17 height 19
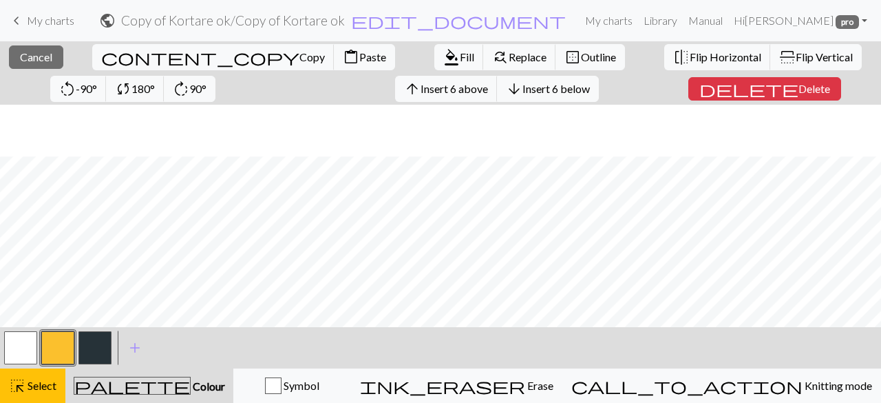
scroll to position [939, 0]
click at [300, 63] on span "Copy" at bounding box center [312, 56] width 25 height 13
click at [359, 59] on span "Paste" at bounding box center [372, 56] width 27 height 13
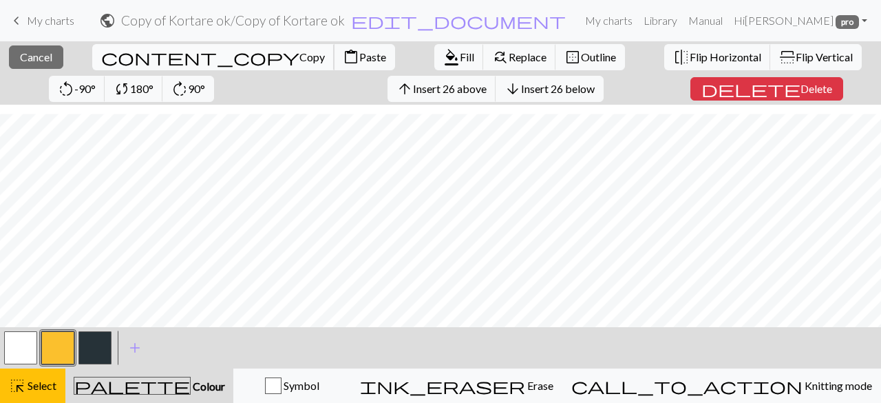
click at [300, 57] on span "Copy" at bounding box center [312, 56] width 25 height 13
click at [359, 56] on span "Paste" at bounding box center [372, 56] width 27 height 13
click at [343, 59] on span "content_paste" at bounding box center [351, 57] width 17 height 19
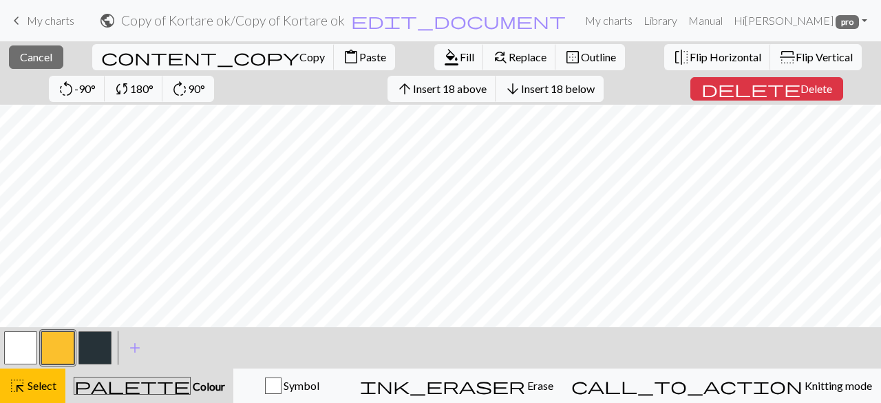
scroll to position [182, 0]
click at [176, 395] on button "palette Colour Colour" at bounding box center [149, 385] width 168 height 34
click at [191, 379] on span "Colour" at bounding box center [208, 385] width 34 height 13
click at [40, 377] on div "highlight_alt Select Select" at bounding box center [33, 385] width 48 height 17
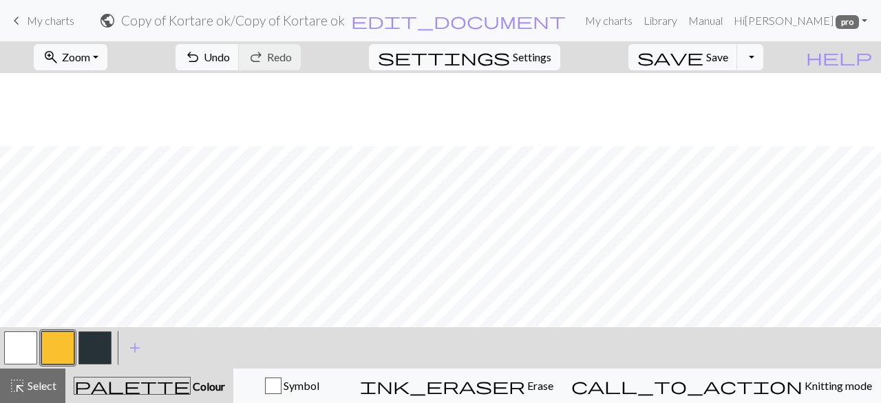
scroll to position [533, 0]
click at [32, 379] on span "Select" at bounding box center [40, 385] width 31 height 13
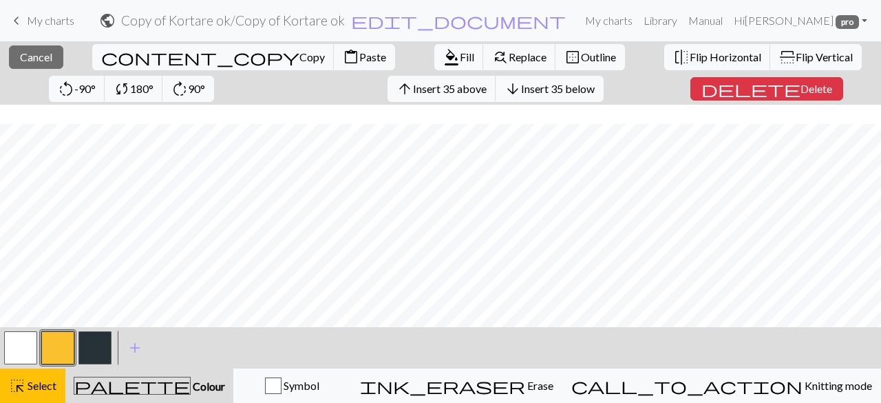
scroll to position [996, 0]
click at [300, 54] on span "Copy" at bounding box center [312, 56] width 25 height 13
click at [343, 59] on span "content_paste" at bounding box center [351, 57] width 17 height 19
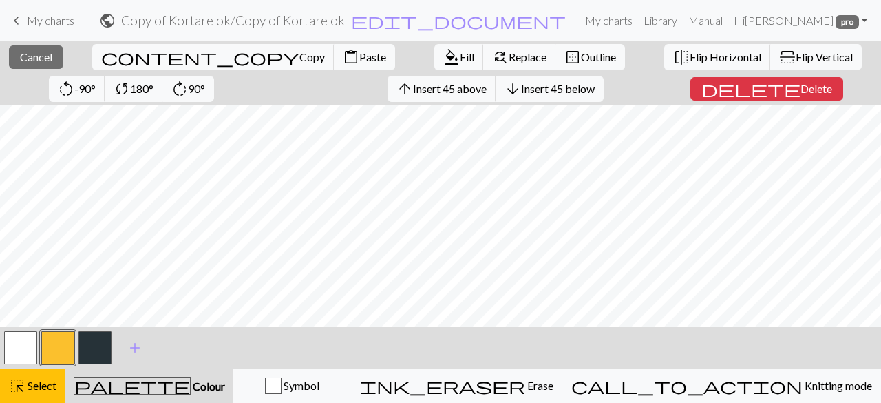
click at [191, 388] on span "Colour" at bounding box center [208, 385] width 34 height 13
click at [30, 397] on button "highlight_alt Select Select" at bounding box center [32, 385] width 65 height 34
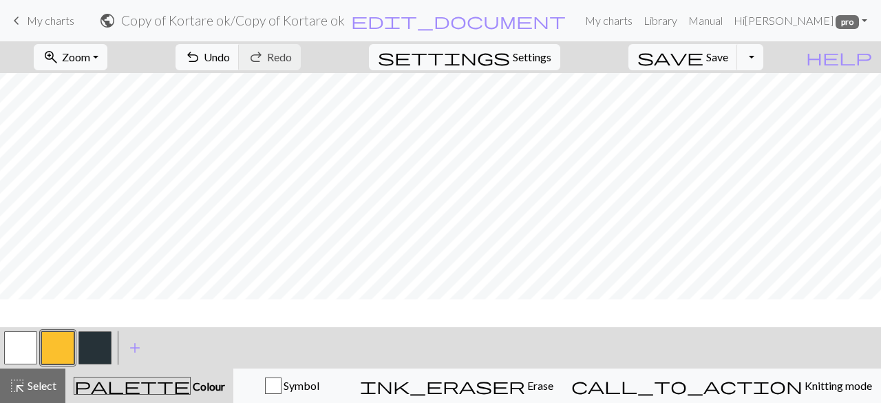
scroll to position [363, 0]
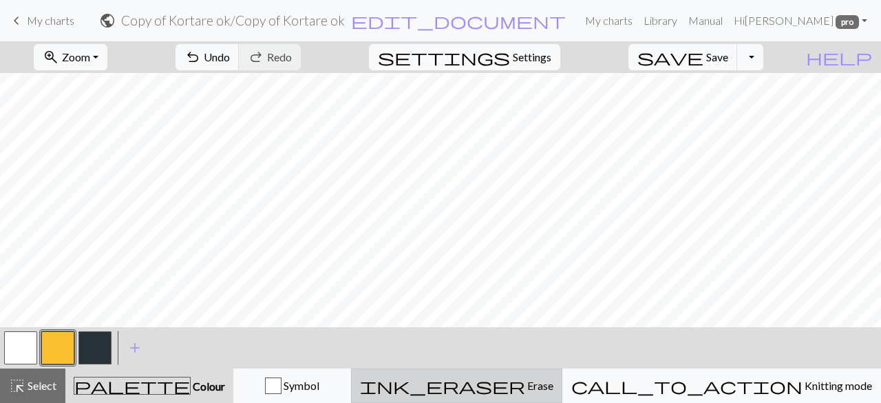
click at [554, 384] on div "ink_eraser Erase Erase" at bounding box center [456, 385] width 193 height 17
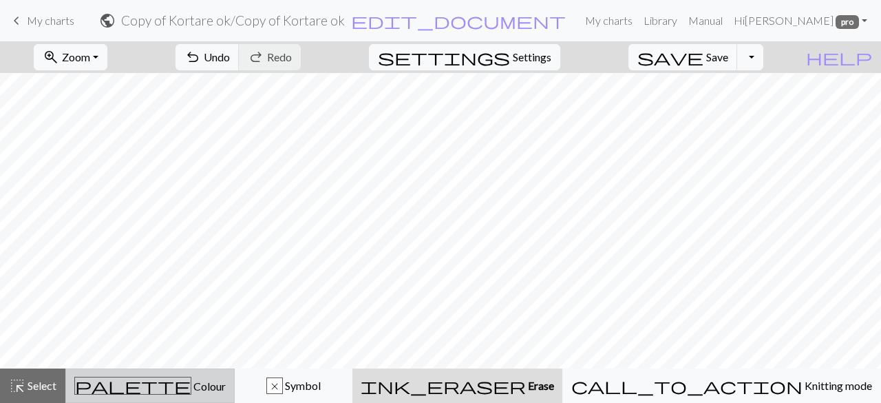
click at [201, 390] on div "palette Colour Colour" at bounding box center [149, 386] width 151 height 18
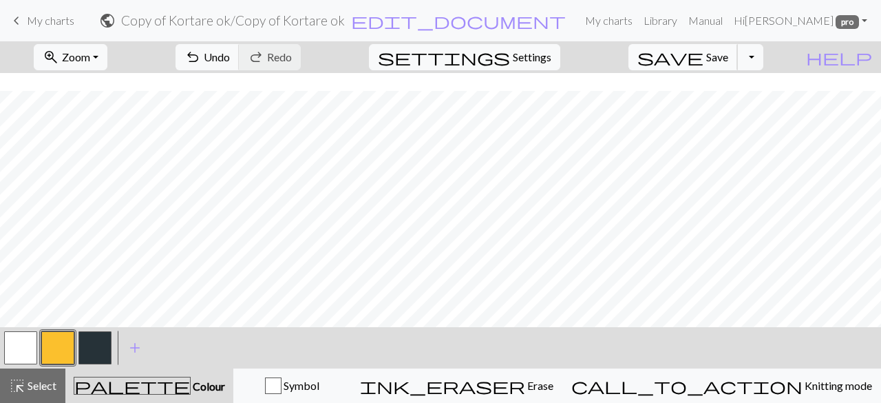
scroll to position [62, 0]
click at [729, 57] on span "Save" at bounding box center [717, 56] width 22 height 13
click at [43, 384] on span "Select" at bounding box center [40, 385] width 31 height 13
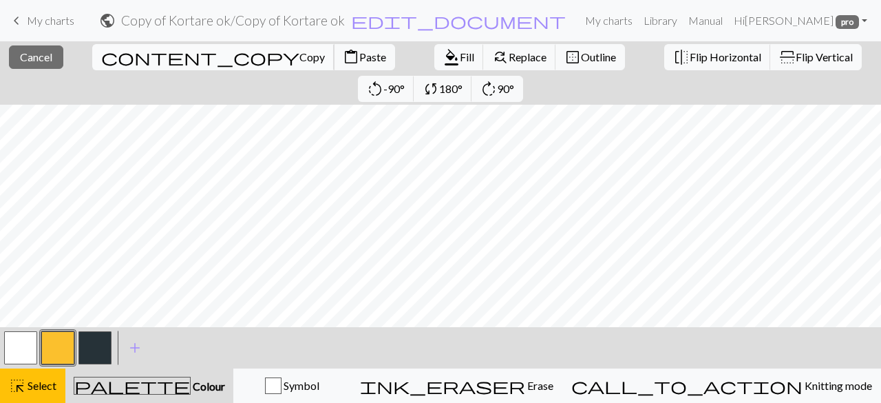
click at [300, 56] on span "Copy" at bounding box center [312, 56] width 25 height 13
click at [359, 60] on span "Paste" at bounding box center [372, 56] width 27 height 13
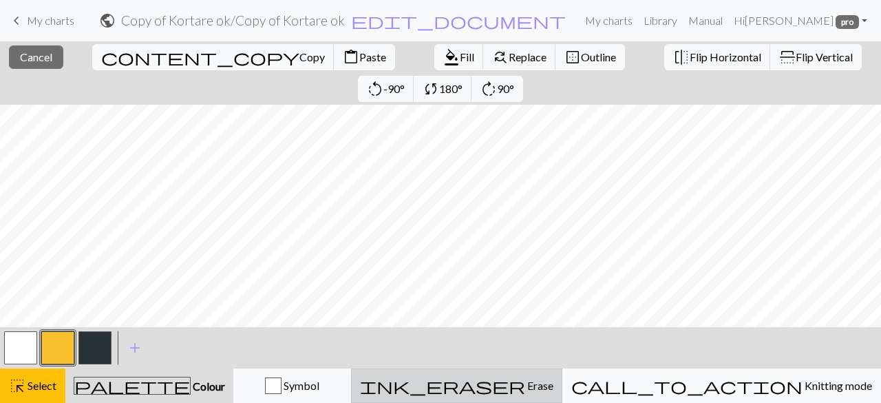
click at [554, 386] on span "Erase" at bounding box center [539, 385] width 28 height 13
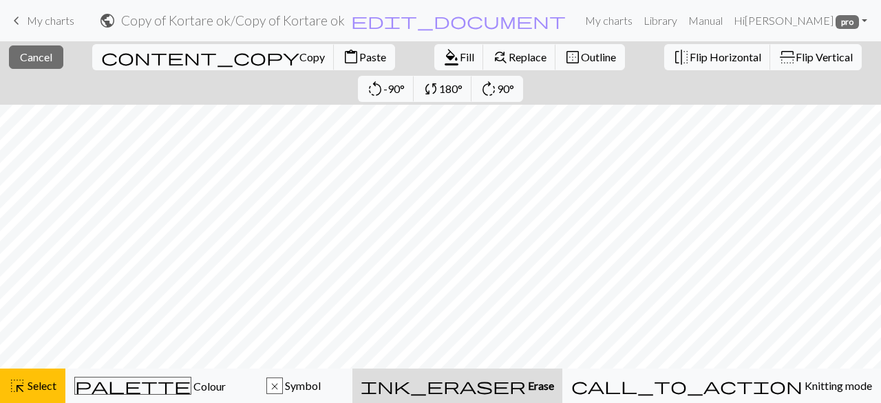
click at [554, 388] on span "Erase" at bounding box center [540, 385] width 28 height 13
click at [40, 388] on span "Select" at bounding box center [40, 385] width 31 height 13
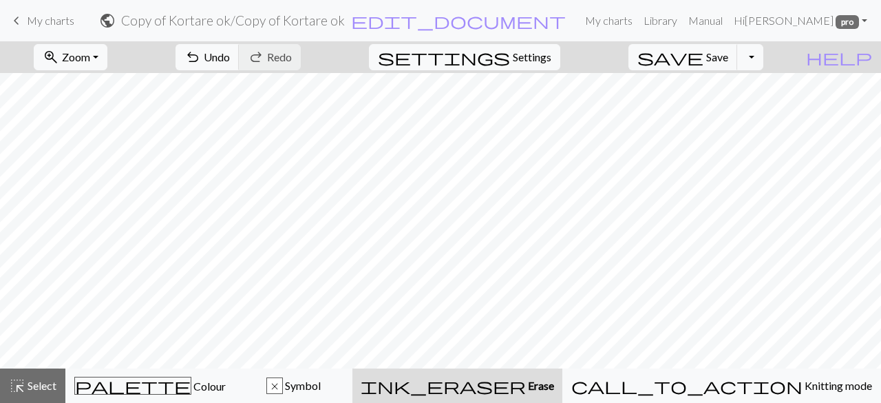
click at [554, 383] on span "Erase" at bounding box center [540, 385] width 28 height 13
click at [27, 390] on span "Select" at bounding box center [40, 385] width 31 height 13
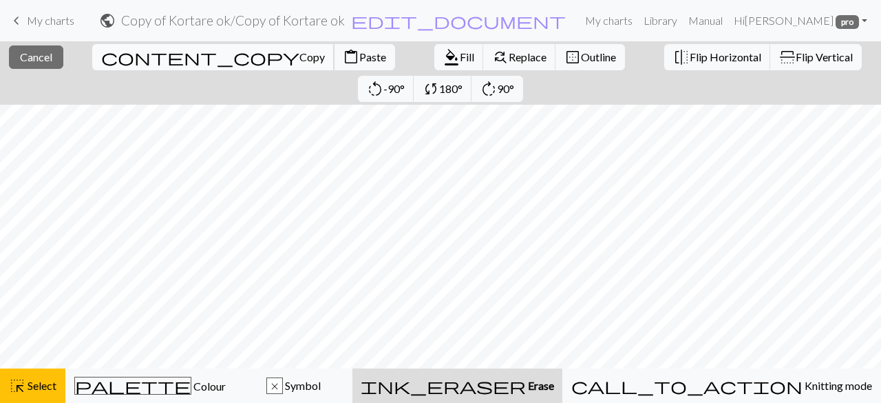
click at [113, 66] on button "content_copy Copy" at bounding box center [213, 57] width 242 height 26
click at [359, 58] on span "Paste" at bounding box center [372, 56] width 27 height 13
click at [35, 384] on span "Select" at bounding box center [40, 385] width 31 height 13
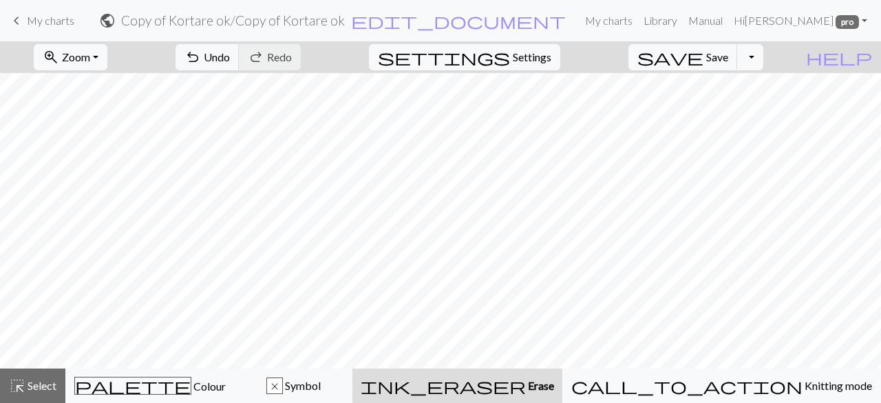
click at [554, 388] on span "Erase" at bounding box center [540, 385] width 28 height 13
click at [230, 52] on span "Undo" at bounding box center [217, 56] width 26 height 13
click at [201, 52] on span "undo" at bounding box center [193, 57] width 17 height 19
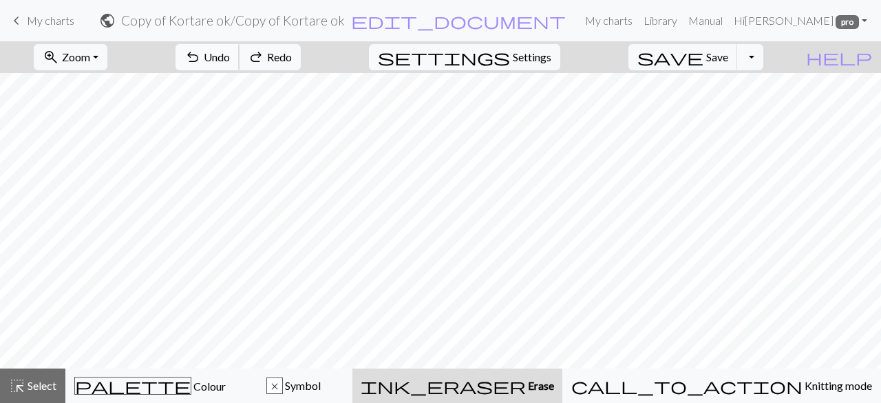
click at [201, 52] on span "undo" at bounding box center [193, 57] width 17 height 19
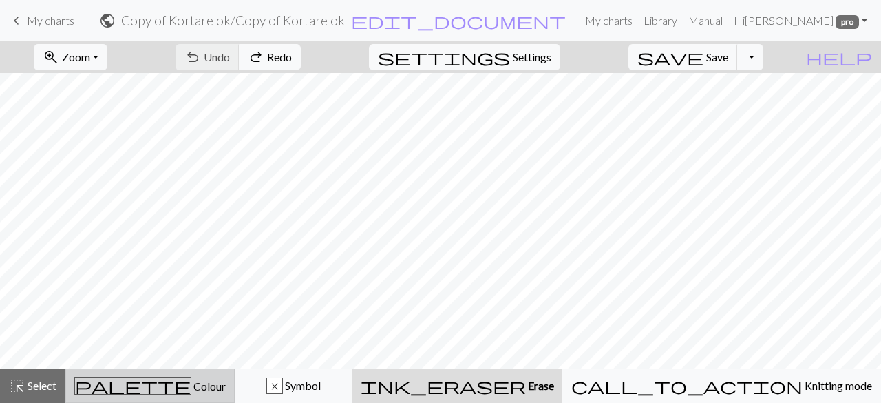
click at [193, 389] on span "Colour" at bounding box center [208, 385] width 34 height 13
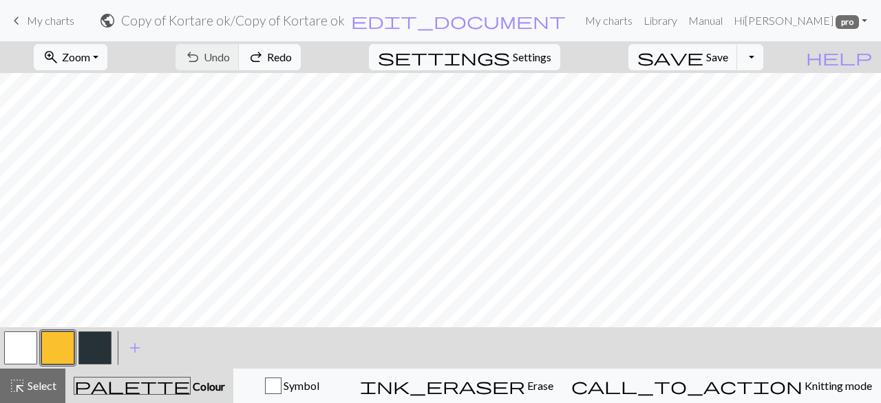
click at [105, 350] on button "button" at bounding box center [94, 347] width 33 height 33
click at [230, 53] on span "Undo" at bounding box center [217, 56] width 26 height 13
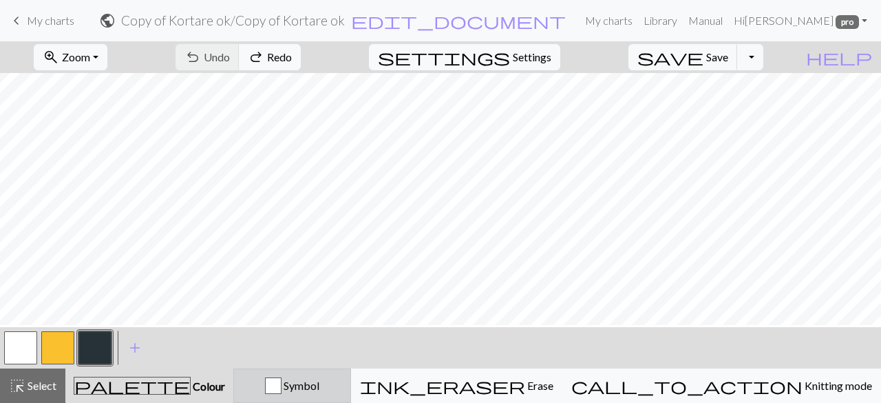
scroll to position [111, 0]
